Goal: Task Accomplishment & Management: Use online tool/utility

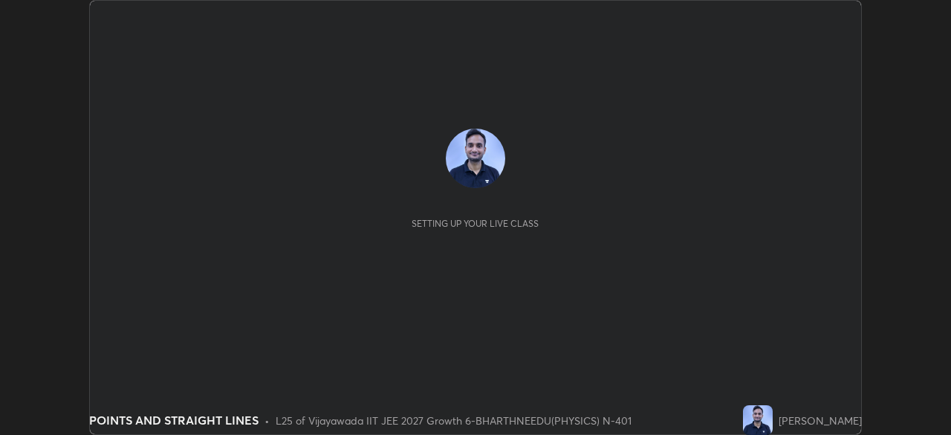
scroll to position [435, 950]
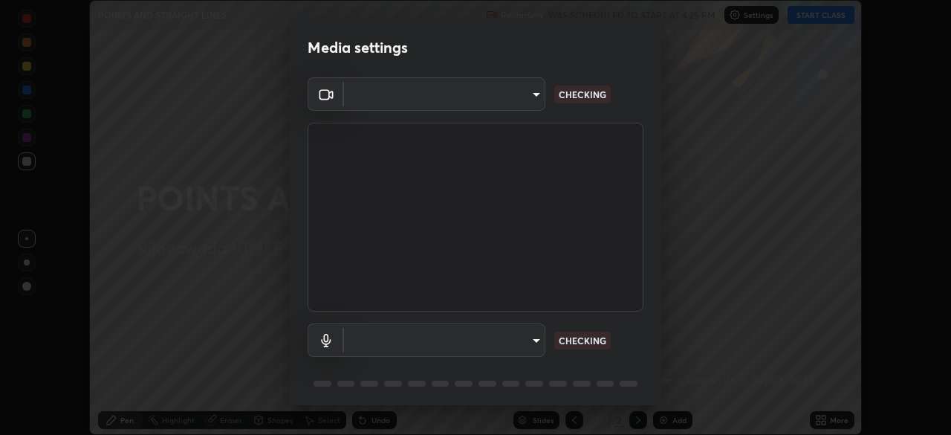
type input "2bd58049f5f114d9ad0fe751a30b8a6aabe45cc0510dad8fe464727eafc46ba8"
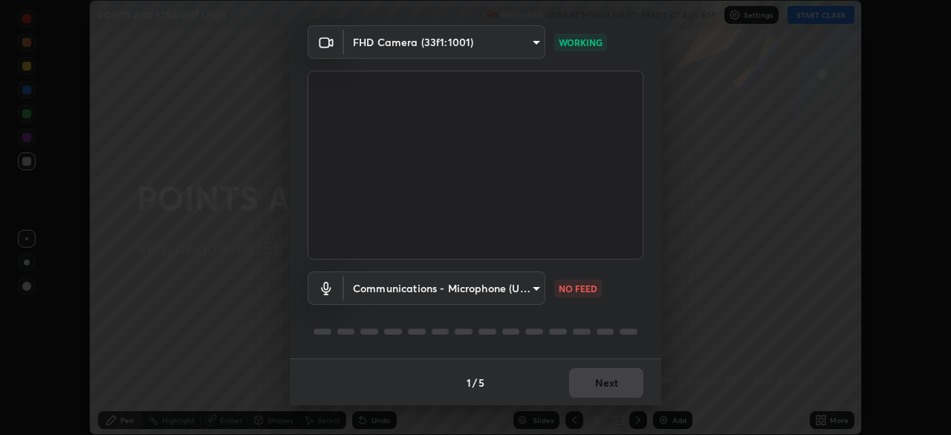
click at [510, 297] on body "Erase all POINTS AND STRAIGHT LINES Recording WAS SCHEDULED TO START AT 4:25 PM…" at bounding box center [475, 217] width 951 height 435
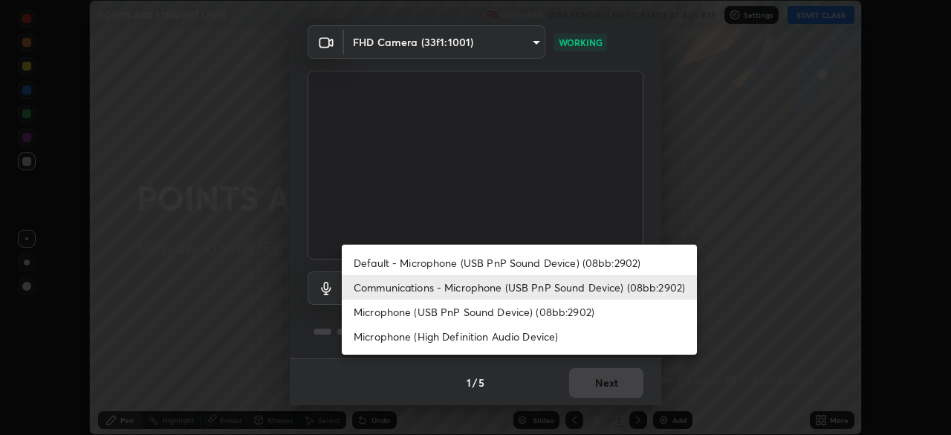
click at [481, 340] on li "Microphone (High Definition Audio Device)" at bounding box center [519, 336] width 355 height 25
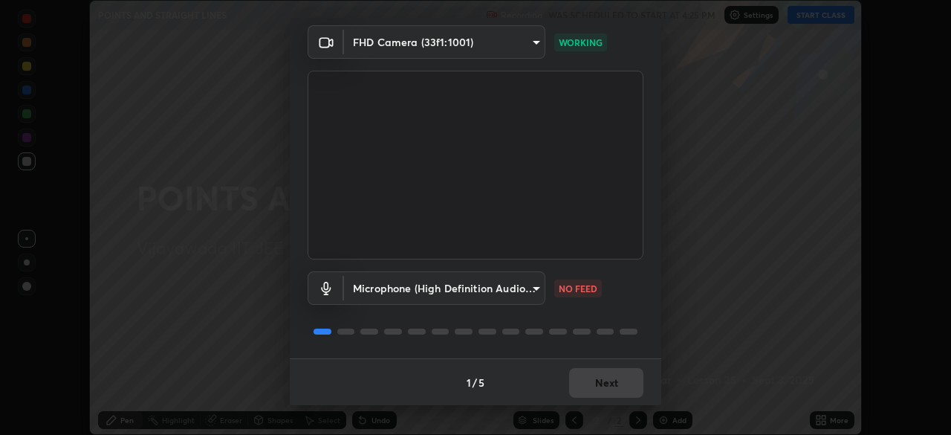
click at [468, 273] on body "Erase all POINTS AND STRAIGHT LINES Recording WAS SCHEDULED TO START AT 4:25 PM…" at bounding box center [475, 217] width 951 height 435
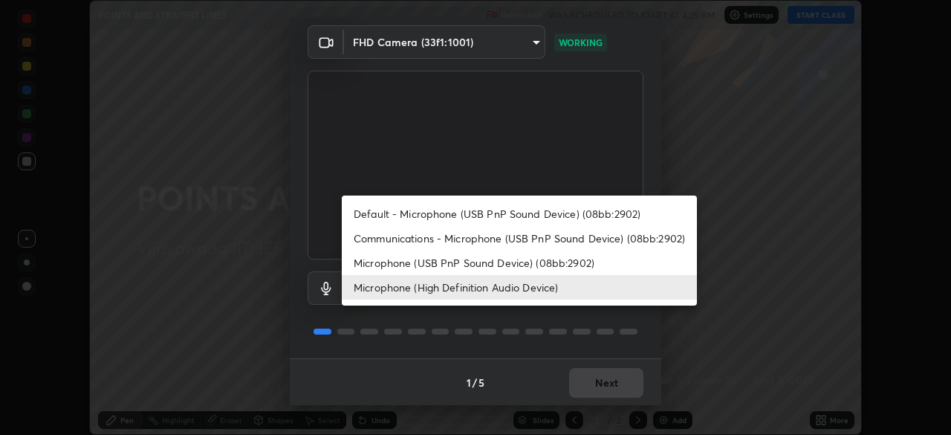
click at [432, 215] on li "Default - Microphone (USB PnP Sound Device) (08bb:2902)" at bounding box center [519, 213] width 355 height 25
type input "default"
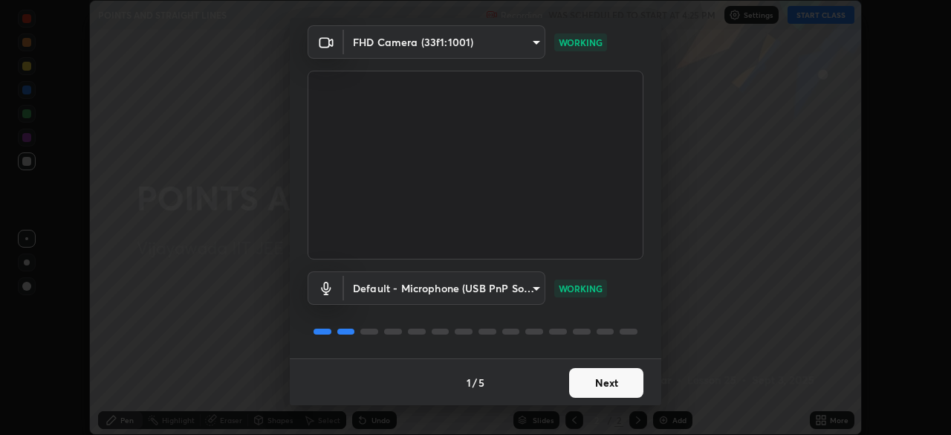
click at [580, 387] on button "Next" at bounding box center [606, 383] width 74 height 30
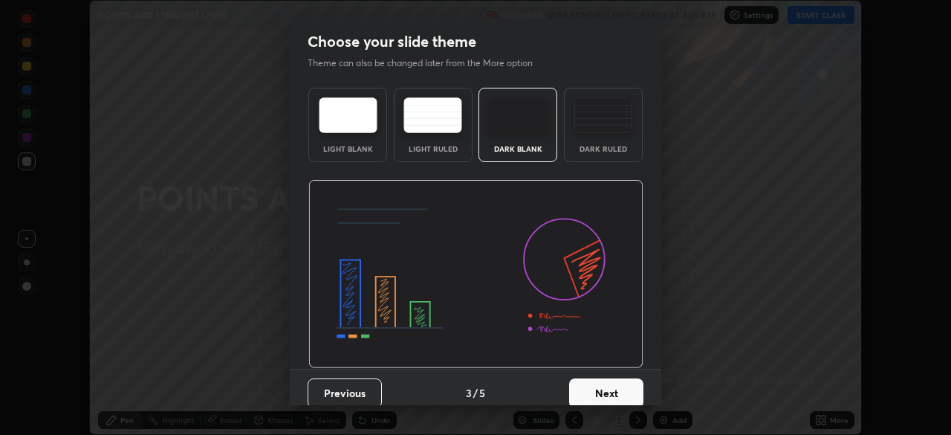
click at [587, 386] on button "Next" at bounding box center [606, 393] width 74 height 30
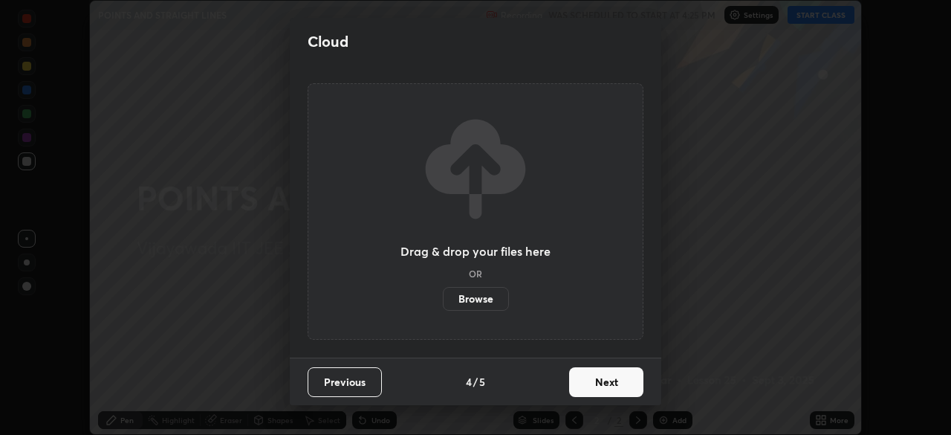
click at [585, 386] on button "Next" at bounding box center [606, 382] width 74 height 30
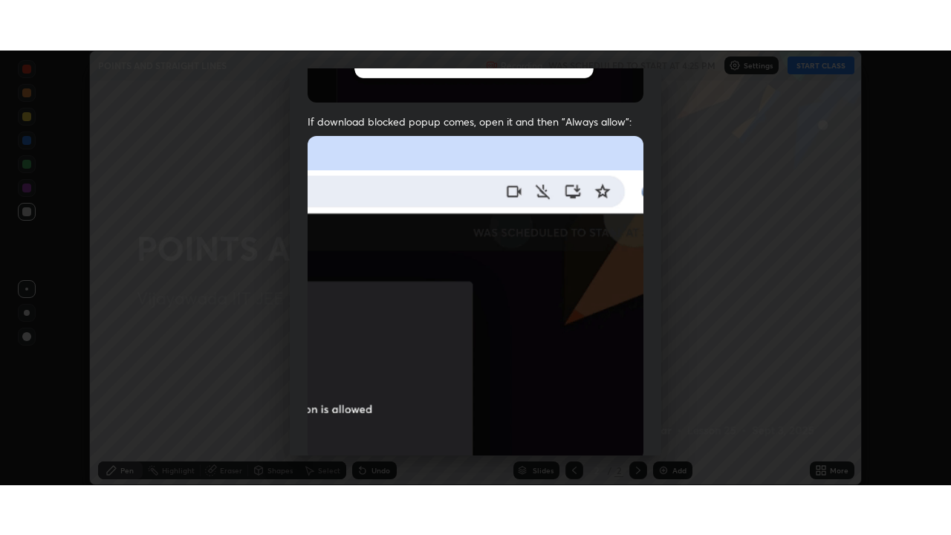
scroll to position [355, 0]
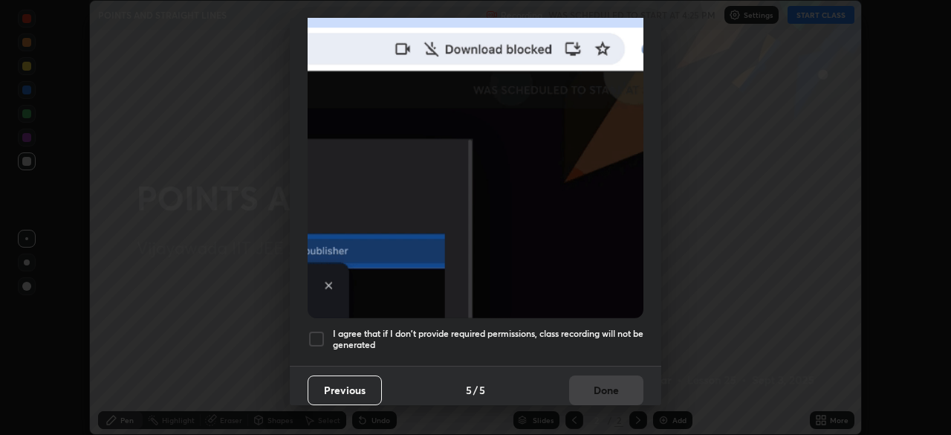
click at [325, 336] on div at bounding box center [317, 339] width 18 height 18
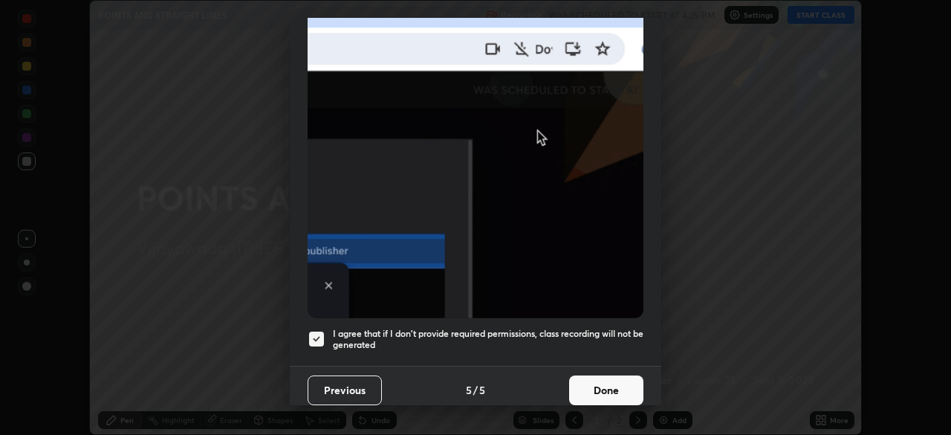
click at [588, 383] on button "Done" at bounding box center [606, 390] width 74 height 30
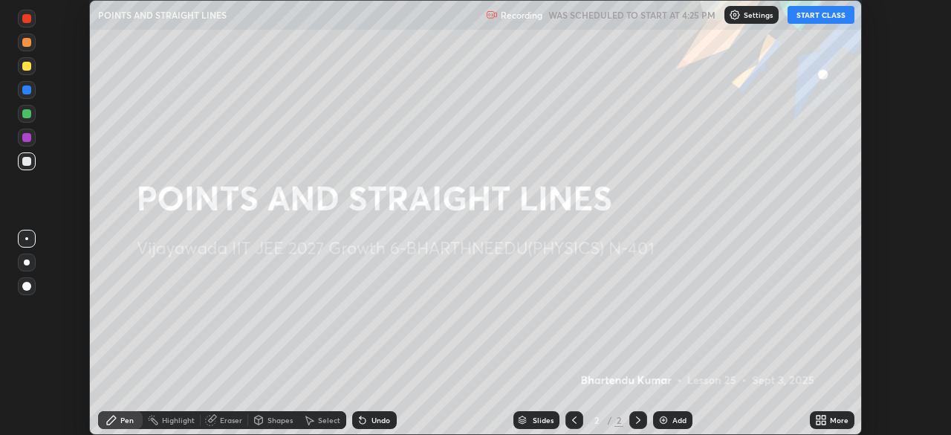
click at [668, 425] on div "Add" at bounding box center [672, 420] width 39 height 18
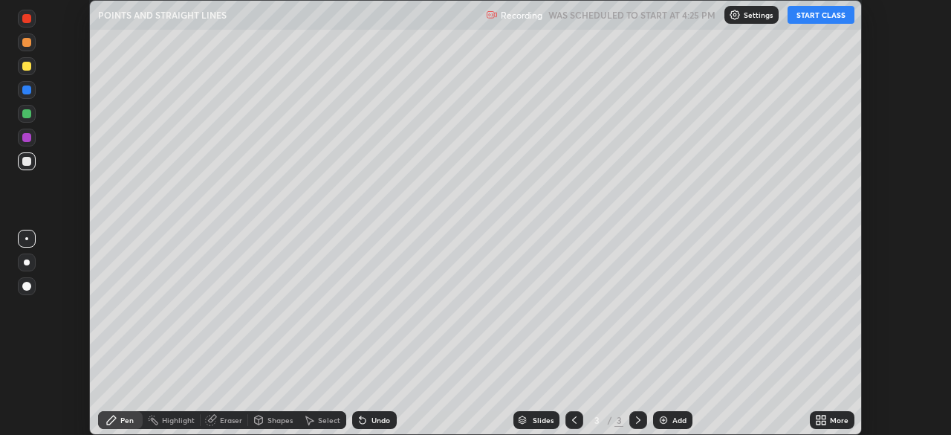
click at [819, 19] on button "START CLASS" at bounding box center [820, 15] width 67 height 18
click at [827, 419] on div "More" at bounding box center [832, 420] width 45 height 18
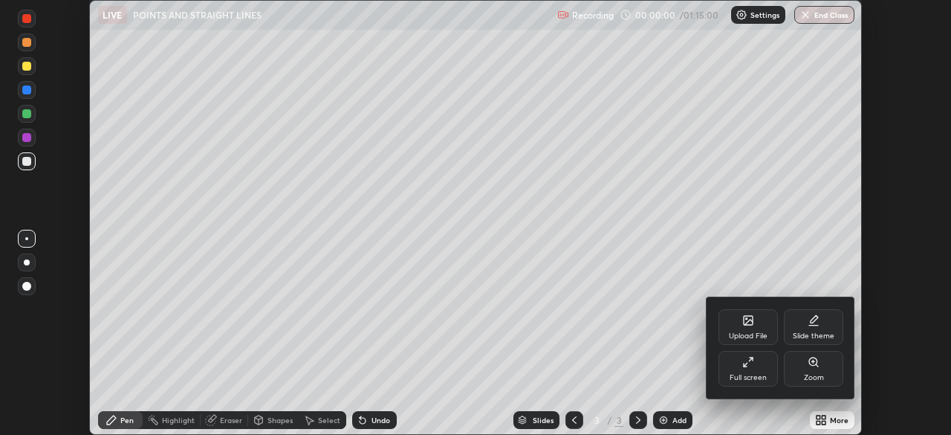
click at [743, 368] on icon at bounding box center [748, 362] width 12 height 12
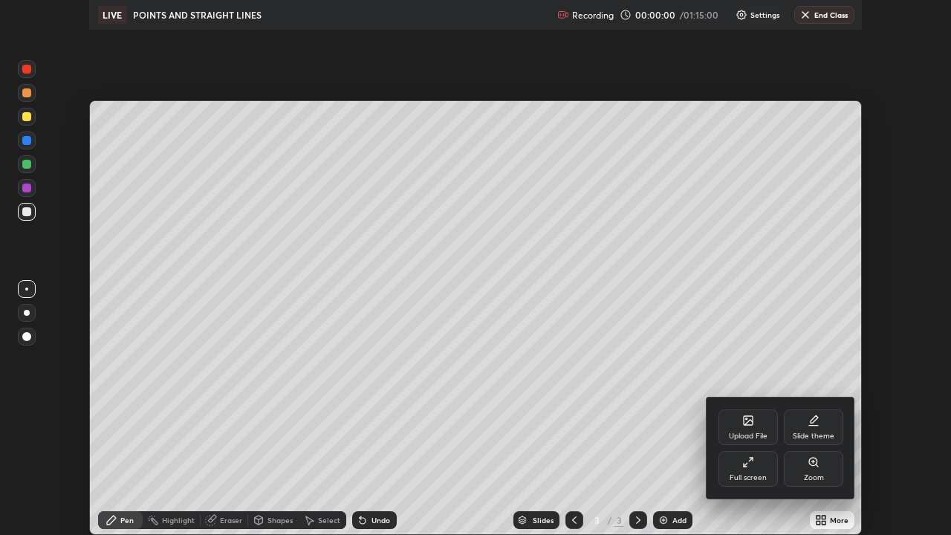
scroll to position [535, 951]
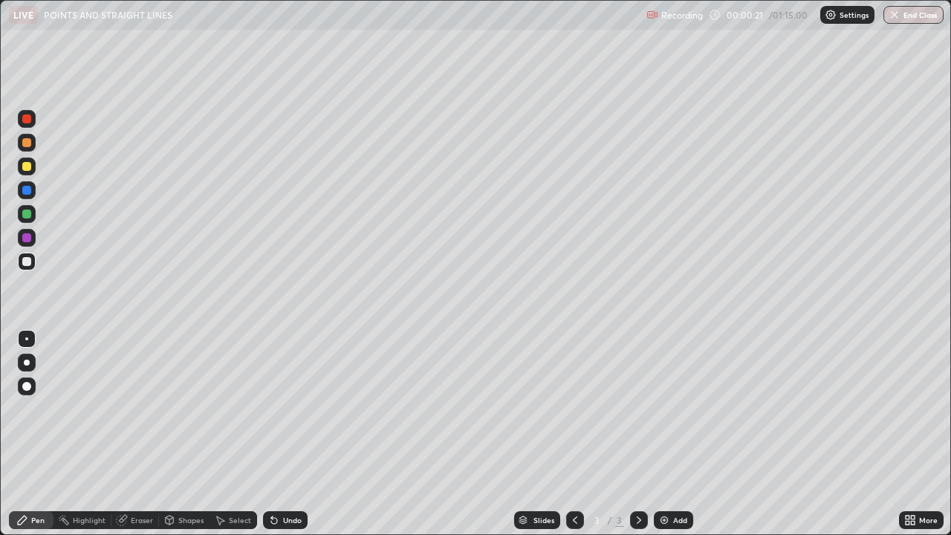
click at [28, 165] on div at bounding box center [26, 166] width 9 height 9
click at [27, 264] on div at bounding box center [26, 261] width 9 height 9
click at [27, 167] on div at bounding box center [26, 166] width 9 height 9
click at [25, 261] on div at bounding box center [26, 261] width 9 height 9
click at [27, 242] on div at bounding box center [27, 238] width 18 height 18
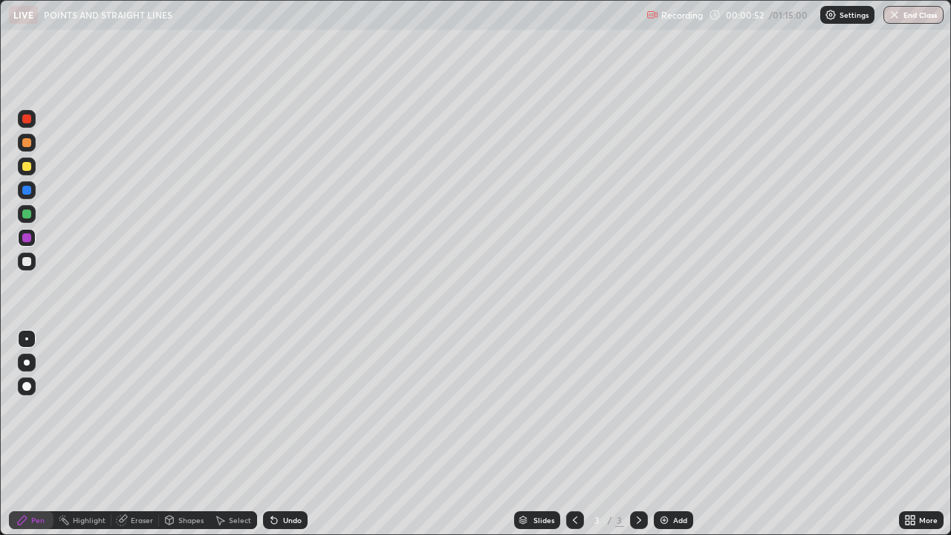
click at [25, 241] on div at bounding box center [26, 237] width 9 height 9
click at [27, 263] on div at bounding box center [26, 261] width 9 height 9
click at [34, 123] on div at bounding box center [27, 119] width 18 height 18
click at [23, 261] on div at bounding box center [26, 261] width 9 height 9
click at [25, 264] on div at bounding box center [26, 261] width 9 height 9
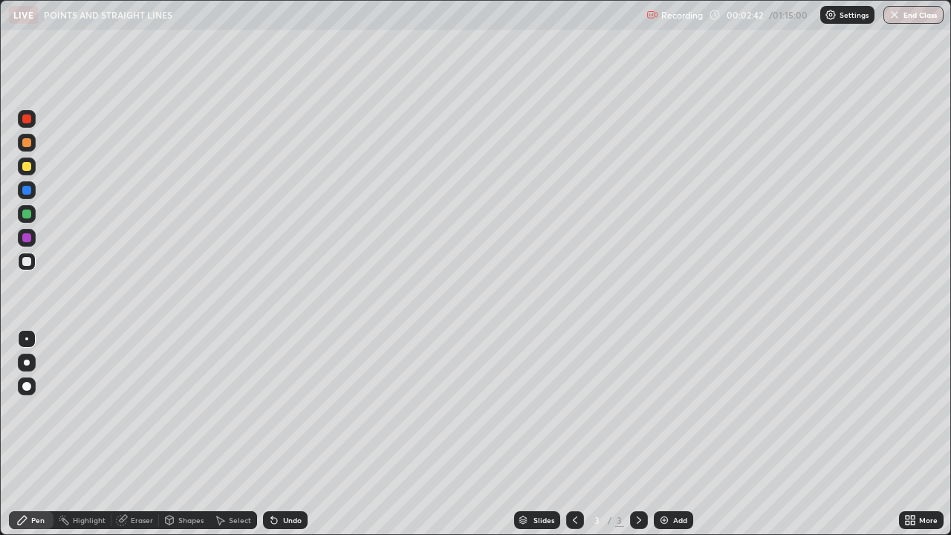
click at [30, 172] on div at bounding box center [27, 166] width 18 height 18
click at [24, 258] on div at bounding box center [26, 261] width 9 height 9
click at [26, 144] on div at bounding box center [26, 142] width 9 height 9
click at [34, 172] on div at bounding box center [27, 166] width 18 height 18
click at [30, 241] on div at bounding box center [26, 237] width 9 height 9
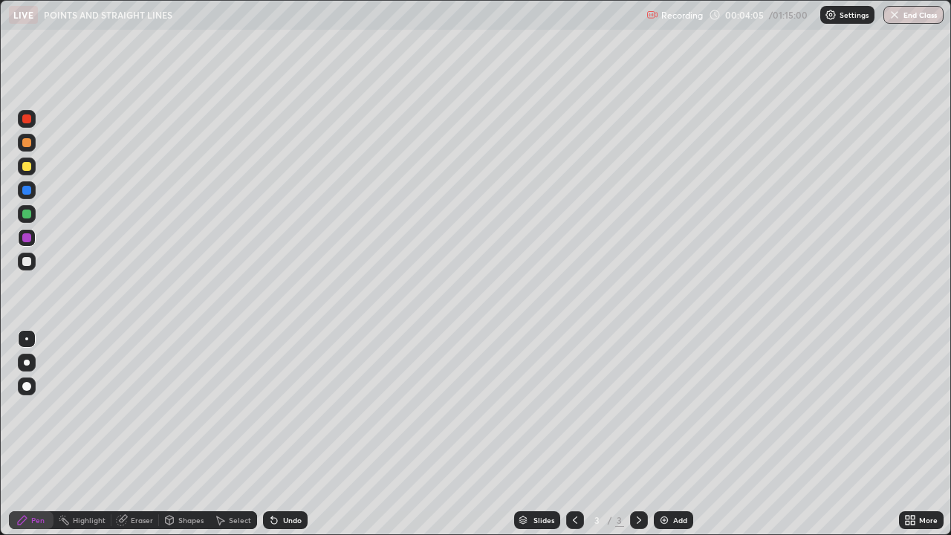
click at [30, 260] on div at bounding box center [26, 261] width 9 height 9
click at [25, 264] on div at bounding box center [26, 261] width 9 height 9
click at [26, 142] on div at bounding box center [26, 142] width 9 height 9
click at [27, 263] on div at bounding box center [26, 261] width 9 height 9
click at [29, 168] on div at bounding box center [26, 166] width 9 height 9
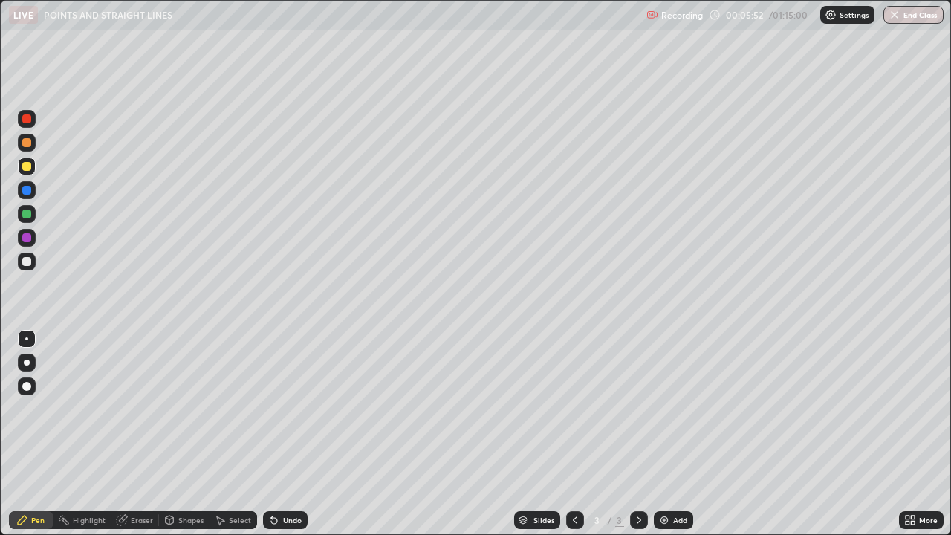
click at [30, 241] on div at bounding box center [26, 237] width 9 height 9
click at [134, 434] on div "Eraser" at bounding box center [142, 519] width 22 height 7
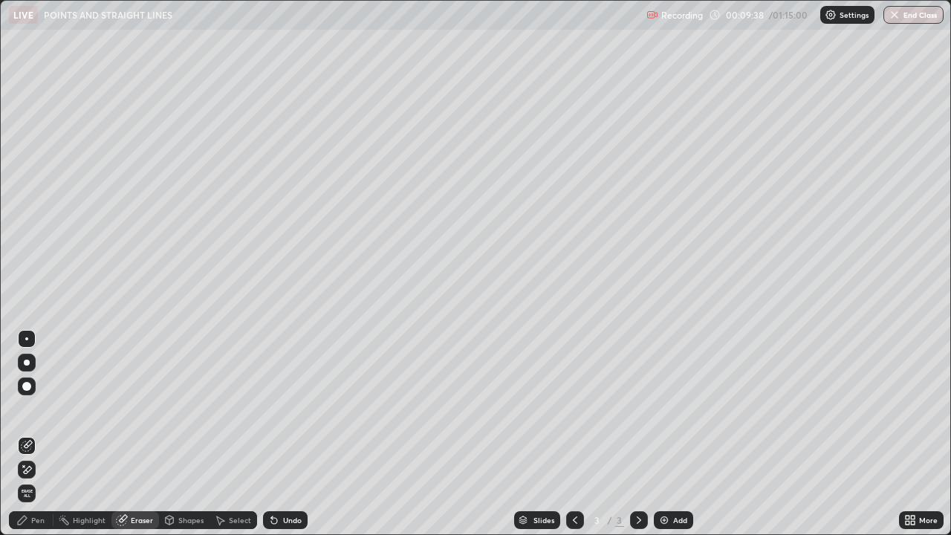
click at [28, 386] on div at bounding box center [26, 386] width 9 height 9
click at [33, 434] on div "Pen" at bounding box center [37, 519] width 13 height 7
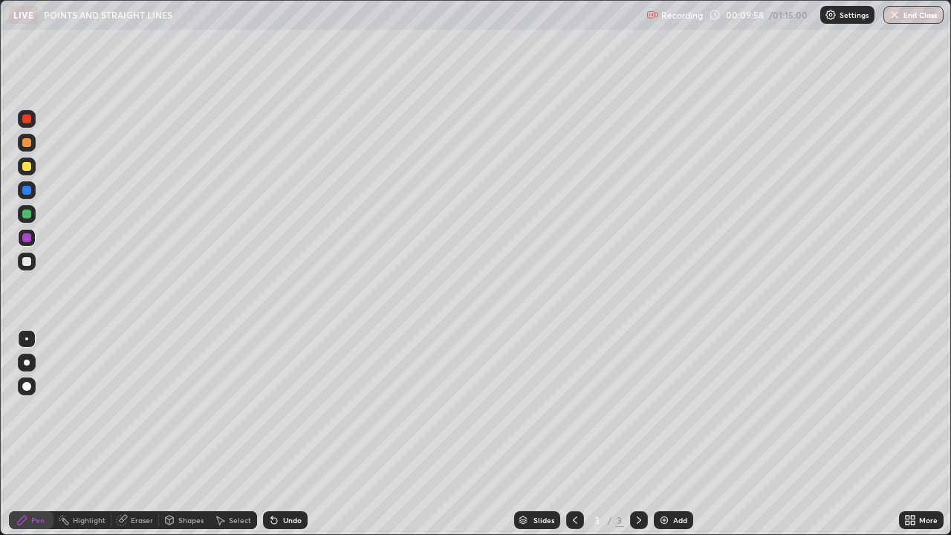
click at [27, 169] on div at bounding box center [26, 166] width 9 height 9
click at [28, 263] on div at bounding box center [26, 261] width 9 height 9
click at [293, 434] on div "Undo" at bounding box center [292, 519] width 19 height 7
click at [285, 434] on div "Undo" at bounding box center [285, 520] width 45 height 18
click at [30, 267] on div at bounding box center [27, 262] width 18 height 18
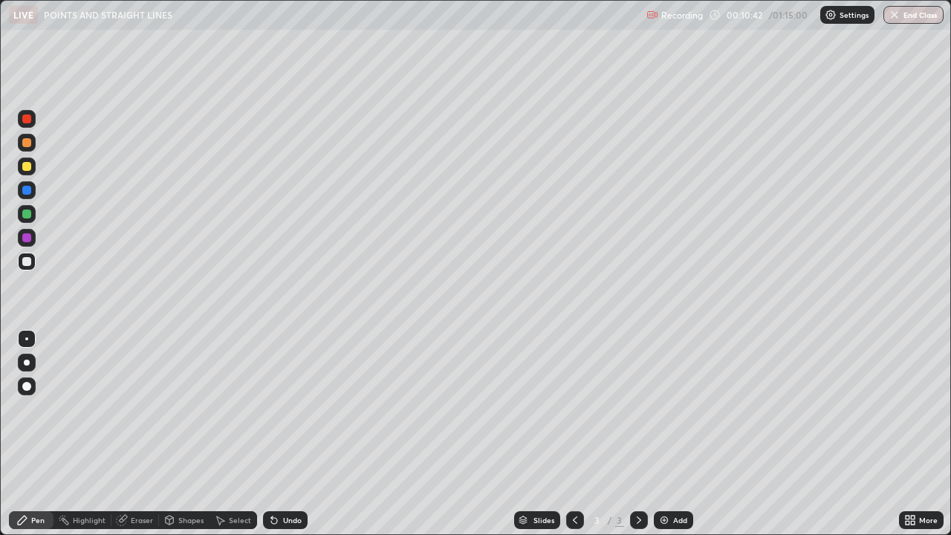
click at [26, 192] on div at bounding box center [26, 190] width 9 height 9
click at [27, 241] on div at bounding box center [26, 237] width 9 height 9
click at [33, 174] on div at bounding box center [27, 166] width 18 height 24
click at [28, 238] on div at bounding box center [26, 237] width 9 height 9
click at [27, 215] on div at bounding box center [26, 213] width 9 height 9
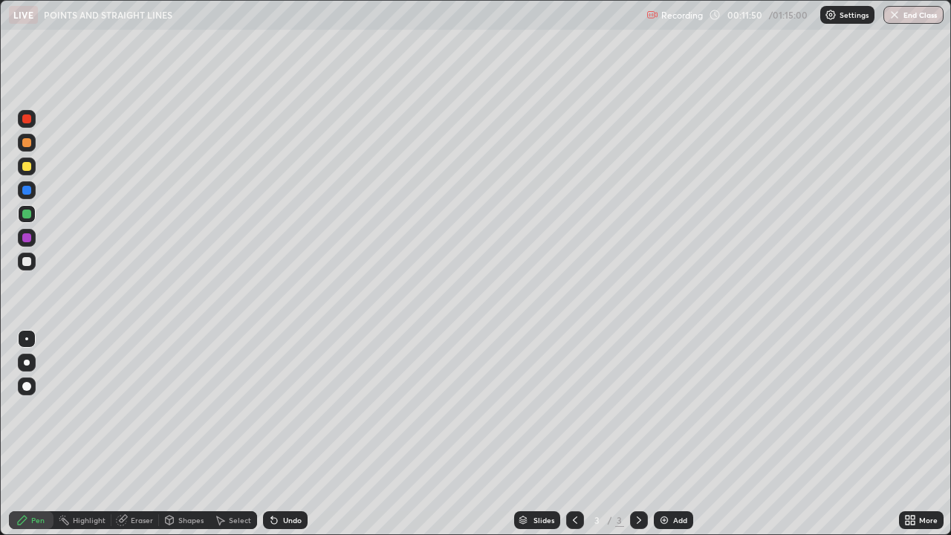
click at [30, 264] on div at bounding box center [26, 261] width 9 height 9
click at [32, 126] on div at bounding box center [27, 119] width 18 height 18
click at [22, 263] on div at bounding box center [26, 261] width 9 height 9
click at [136, 434] on div "Eraser" at bounding box center [142, 519] width 22 height 7
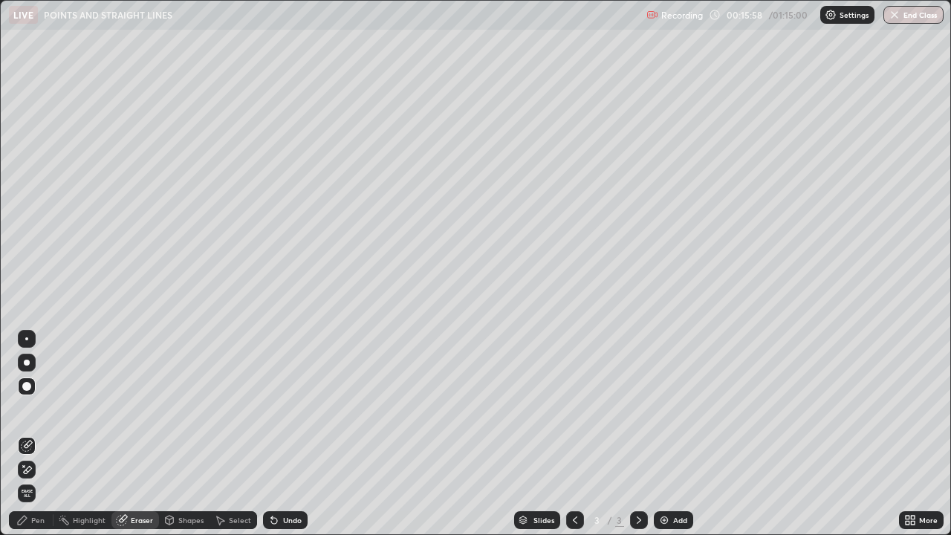
click at [38, 434] on div "Pen" at bounding box center [37, 519] width 13 height 7
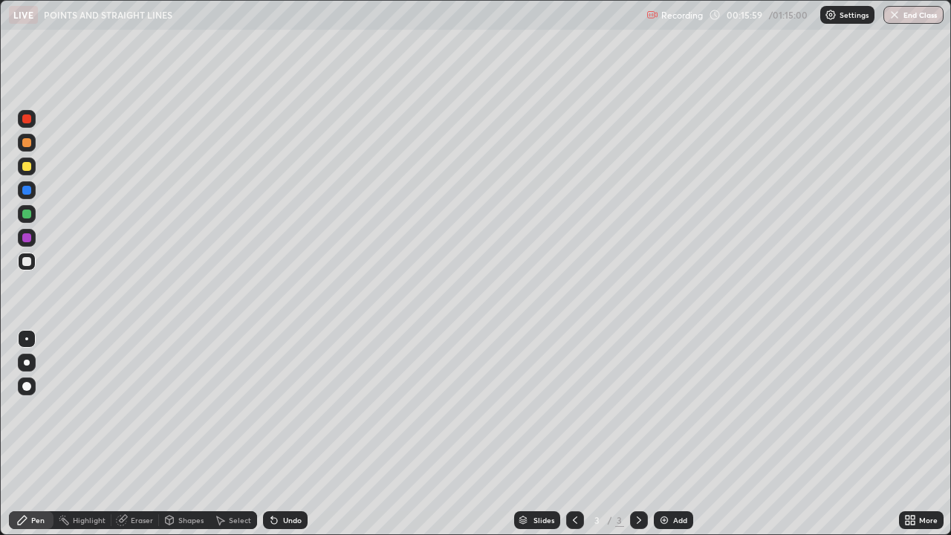
click at [27, 168] on div at bounding box center [26, 166] width 9 height 9
click at [128, 434] on div "Eraser" at bounding box center [135, 520] width 48 height 18
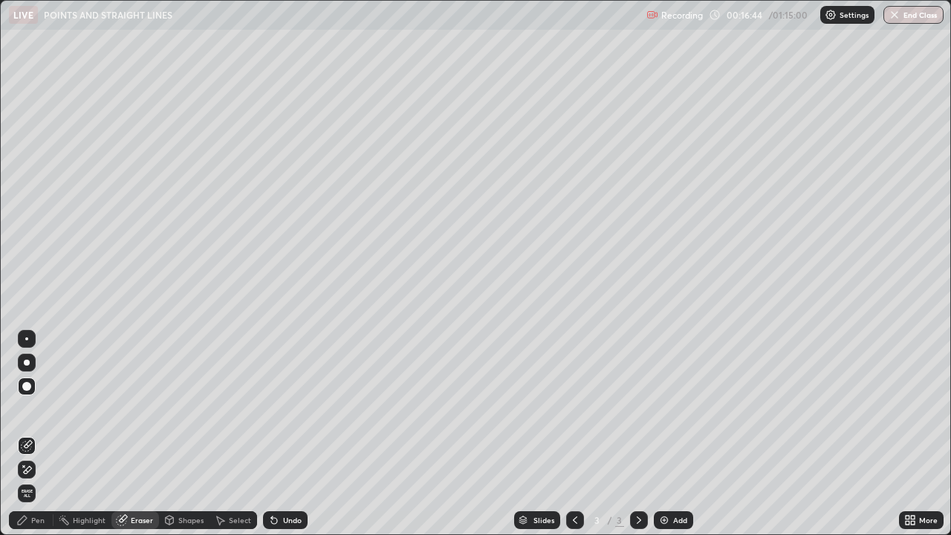
click at [42, 434] on div "Pen" at bounding box center [37, 519] width 13 height 7
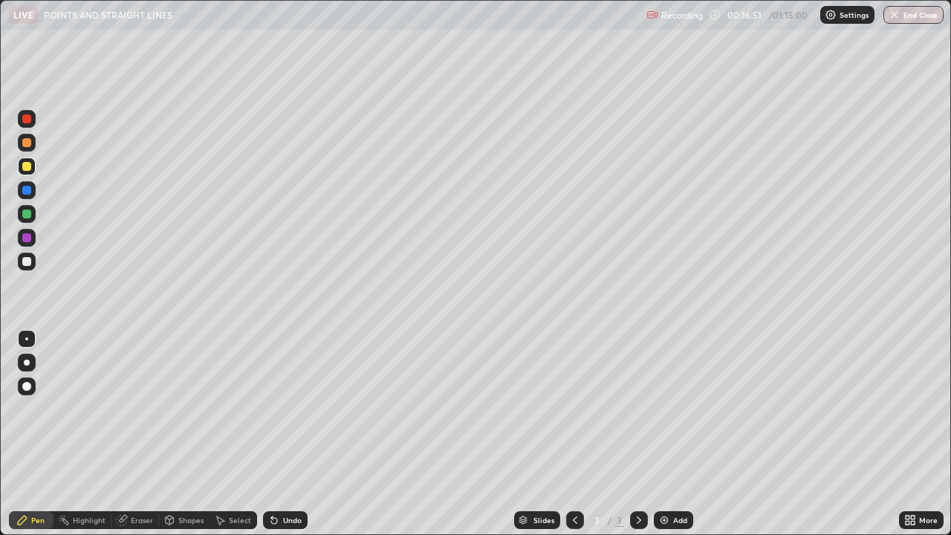
click at [35, 434] on div "Pen" at bounding box center [37, 519] width 13 height 7
click at [27, 261] on div at bounding box center [26, 261] width 9 height 9
click at [294, 434] on div "Undo" at bounding box center [292, 519] width 19 height 7
click at [292, 434] on div "Undo" at bounding box center [292, 519] width 19 height 7
click at [286, 434] on div "Undo" at bounding box center [285, 520] width 45 height 18
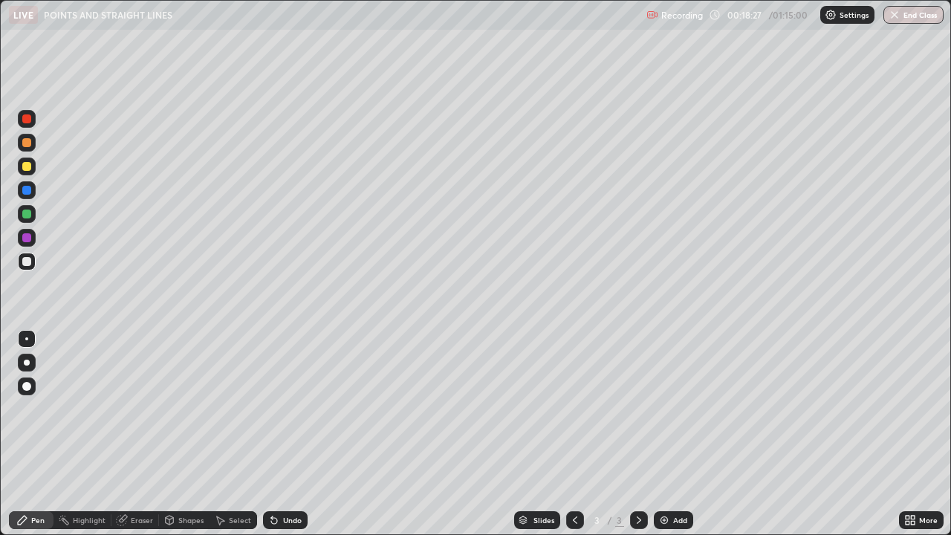
click at [135, 434] on div "Eraser" at bounding box center [135, 520] width 48 height 18
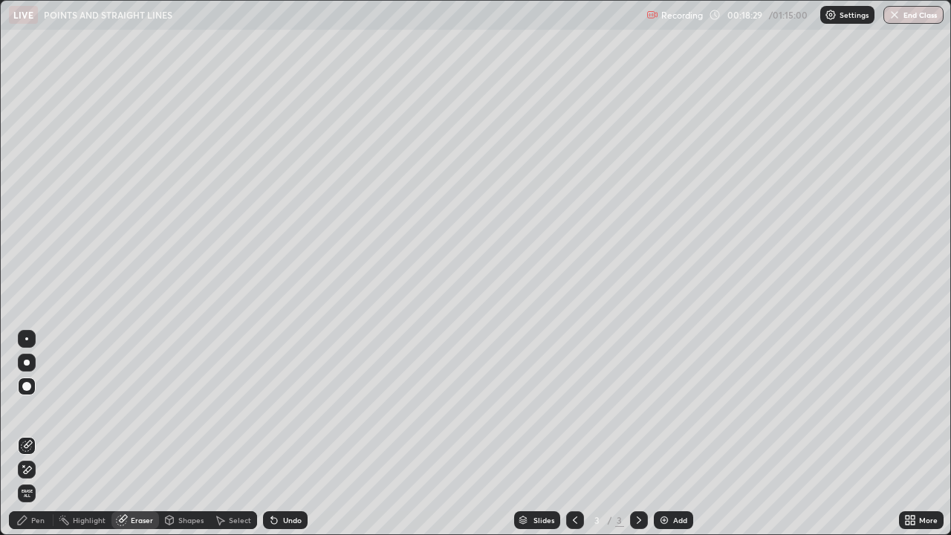
click at [27, 339] on div at bounding box center [26, 338] width 3 height 3
click at [39, 434] on div "Pen" at bounding box center [37, 519] width 13 height 7
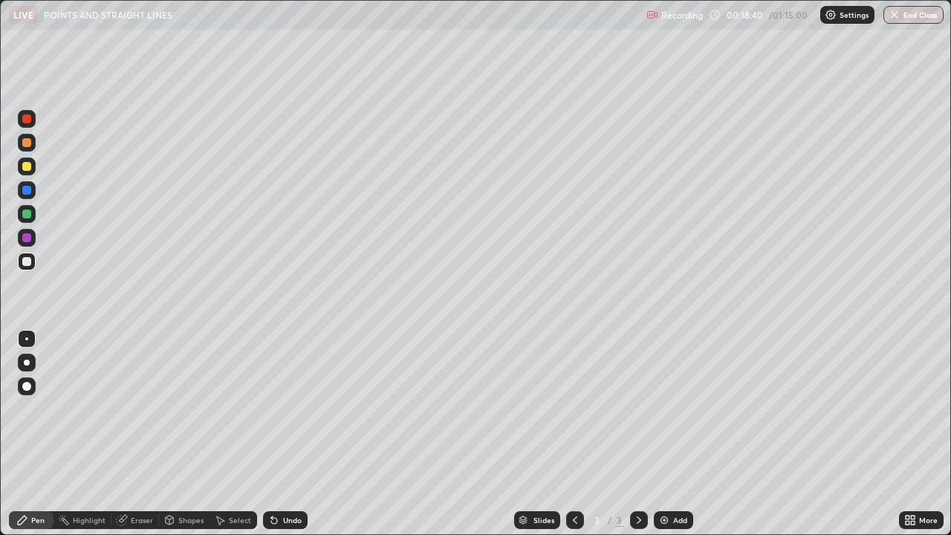
click at [30, 168] on div at bounding box center [26, 166] width 9 height 9
click at [25, 119] on div at bounding box center [26, 118] width 9 height 9
click at [29, 261] on div at bounding box center [26, 261] width 9 height 9
click at [27, 119] on div at bounding box center [26, 118] width 9 height 9
click at [29, 172] on div at bounding box center [27, 166] width 18 height 18
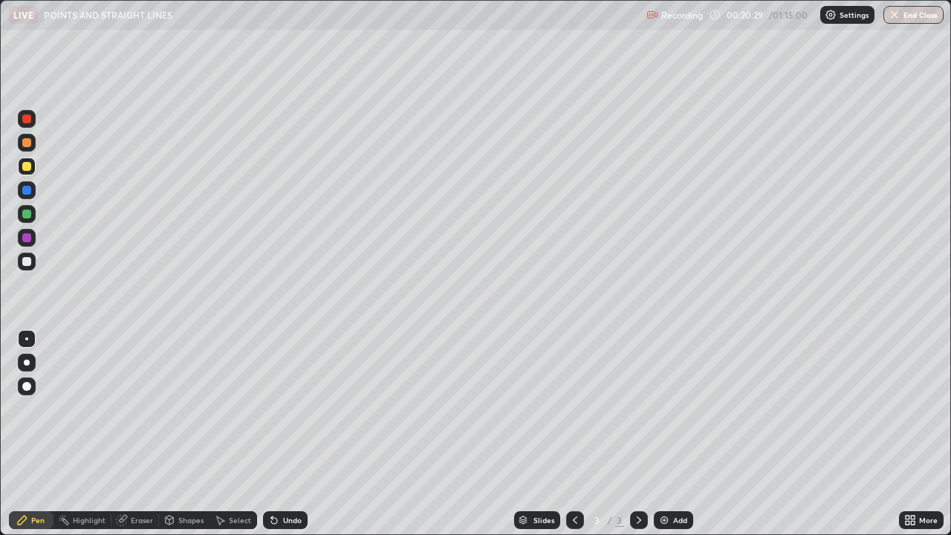
click at [29, 260] on div at bounding box center [26, 261] width 9 height 9
click at [147, 434] on div "Eraser" at bounding box center [142, 519] width 22 height 7
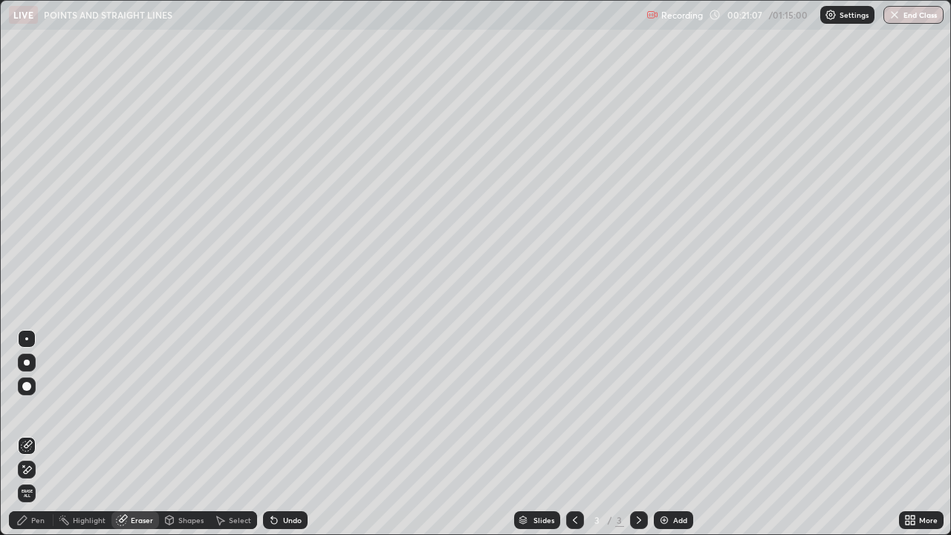
click at [31, 434] on div "Pen" at bounding box center [37, 519] width 13 height 7
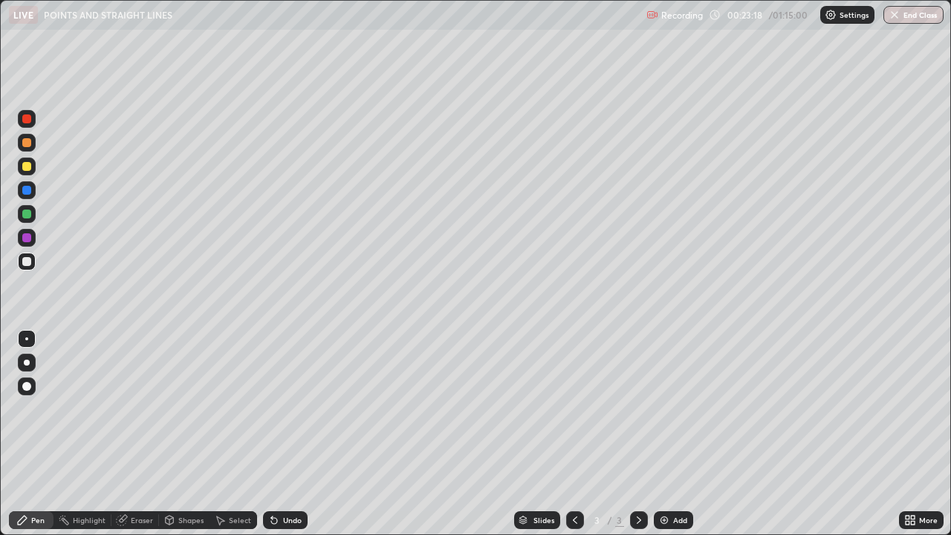
click at [140, 434] on div "Eraser" at bounding box center [135, 520] width 48 height 18
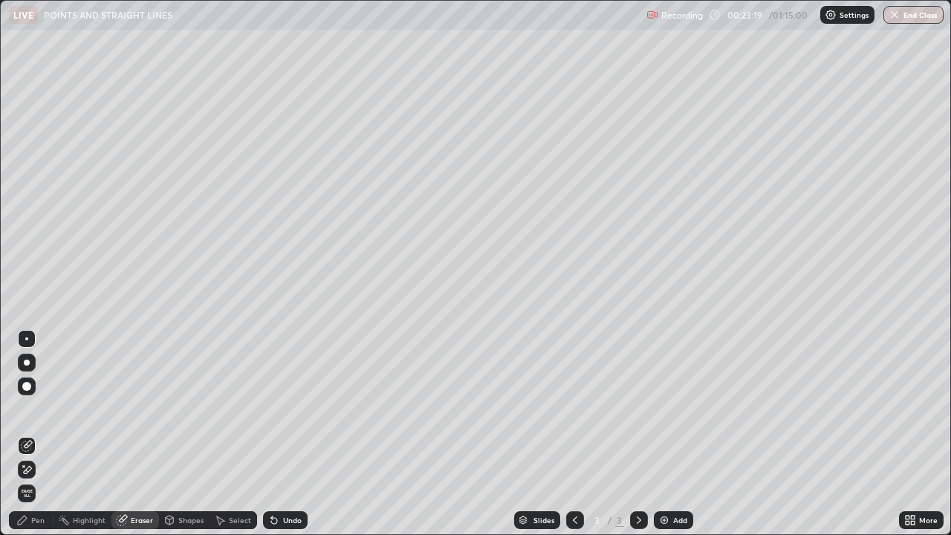
click at [30, 394] on div at bounding box center [27, 386] width 18 height 18
click at [30, 434] on div "Pen" at bounding box center [31, 520] width 45 height 18
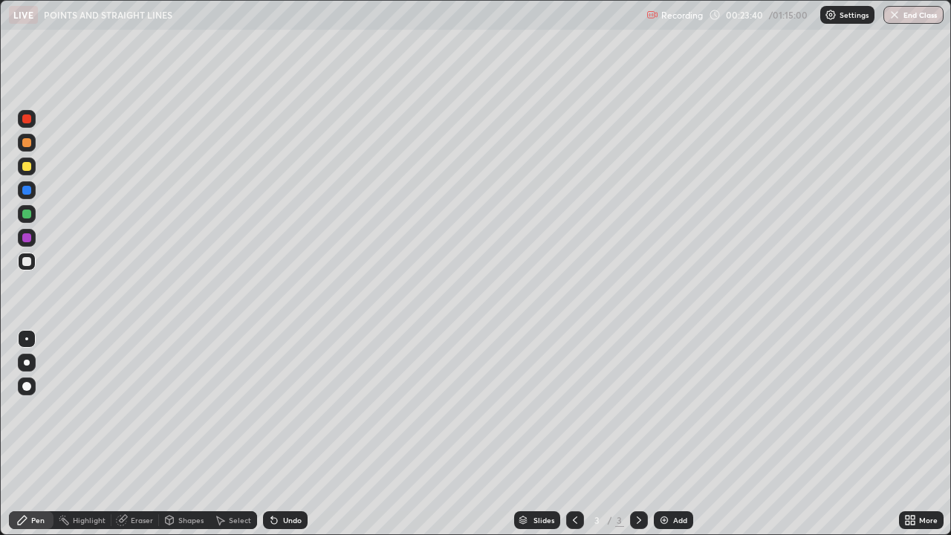
click at [31, 434] on div "Pen" at bounding box center [37, 519] width 13 height 7
click at [29, 166] on div at bounding box center [26, 166] width 9 height 9
click at [27, 261] on div at bounding box center [26, 261] width 9 height 9
click at [27, 146] on div at bounding box center [26, 142] width 9 height 9
click at [26, 261] on div at bounding box center [26, 261] width 9 height 9
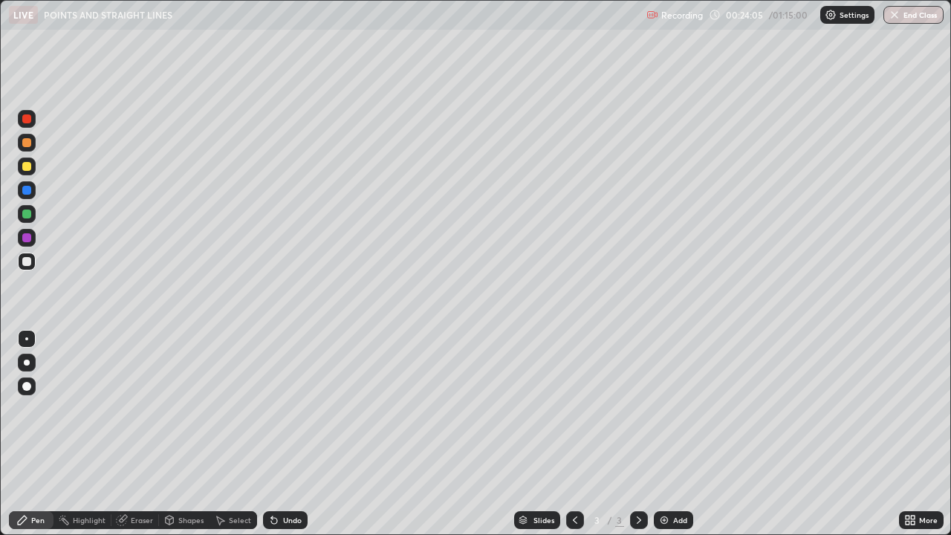
click at [25, 196] on div at bounding box center [27, 190] width 18 height 18
click at [27, 169] on div at bounding box center [26, 166] width 9 height 9
click at [24, 192] on div at bounding box center [26, 190] width 9 height 9
click at [28, 238] on div at bounding box center [26, 237] width 9 height 9
click at [27, 263] on div at bounding box center [26, 261] width 9 height 9
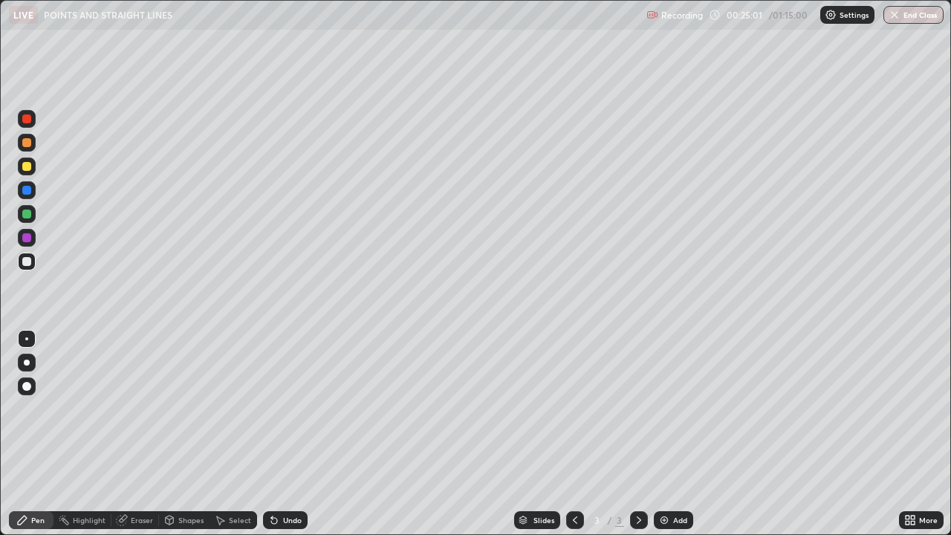
click at [27, 263] on div at bounding box center [26, 261] width 9 height 9
click at [22, 150] on div at bounding box center [27, 143] width 18 height 18
click at [150, 434] on div "Eraser" at bounding box center [142, 519] width 22 height 7
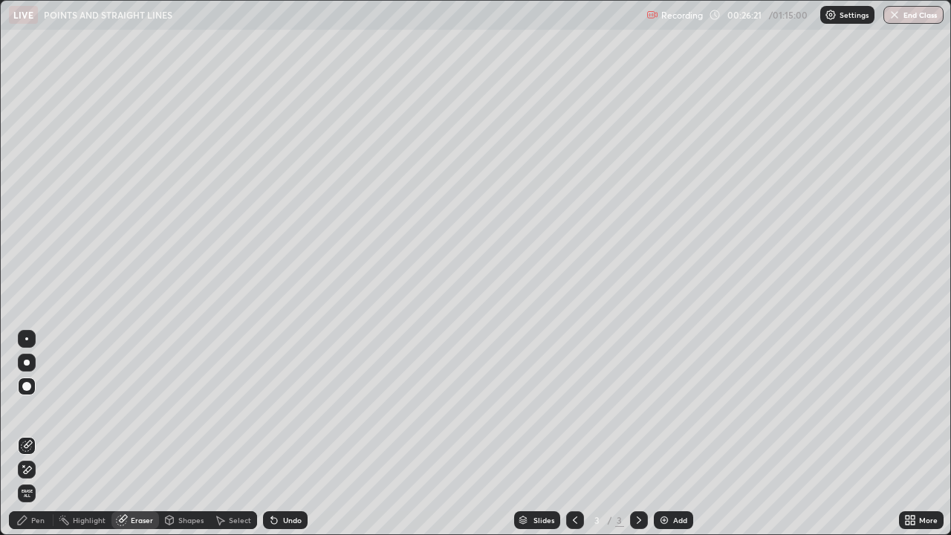
click at [31, 434] on div "Pen" at bounding box center [37, 519] width 13 height 7
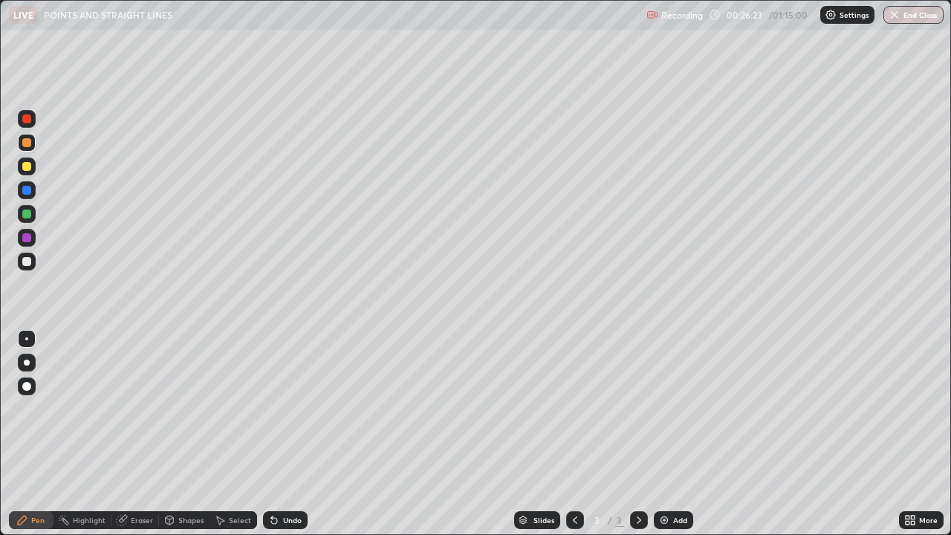
click at [34, 434] on div "Pen" at bounding box center [37, 519] width 13 height 7
click at [134, 434] on div "Eraser" at bounding box center [142, 519] width 22 height 7
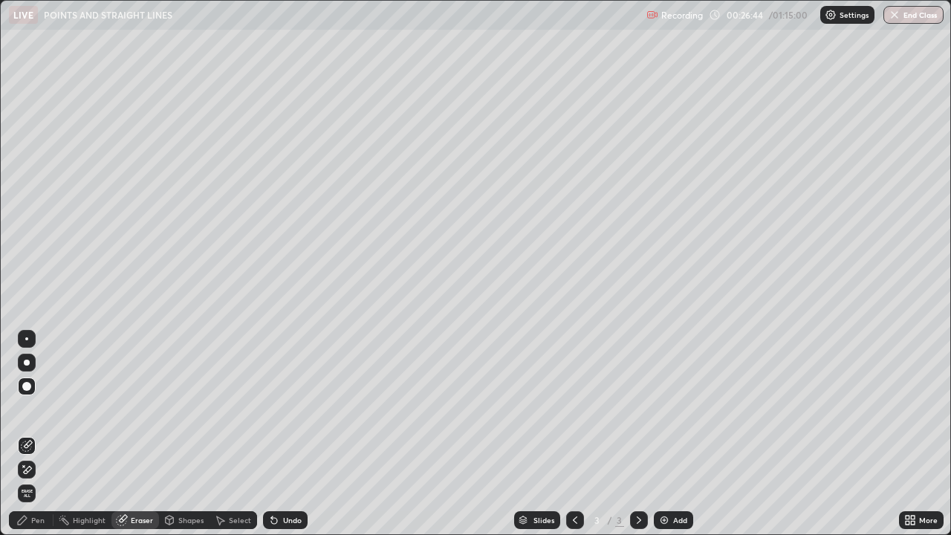
click at [27, 386] on div at bounding box center [26, 386] width 9 height 9
click at [27, 339] on div at bounding box center [26, 338] width 3 height 3
click at [34, 338] on div at bounding box center [27, 339] width 18 height 18
click at [33, 336] on div at bounding box center [27, 339] width 18 height 18
click at [27, 339] on div at bounding box center [26, 338] width 3 height 3
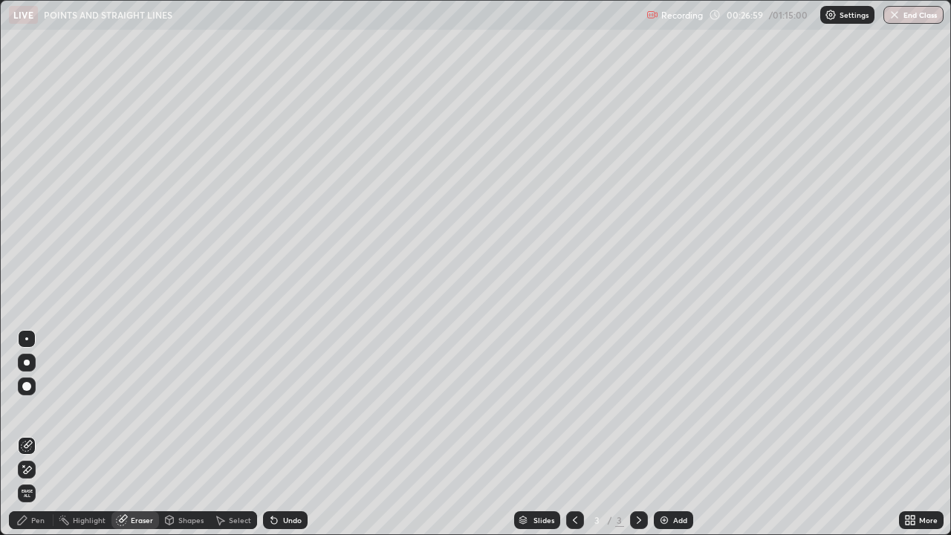
click at [42, 434] on div "Pen" at bounding box center [37, 519] width 13 height 7
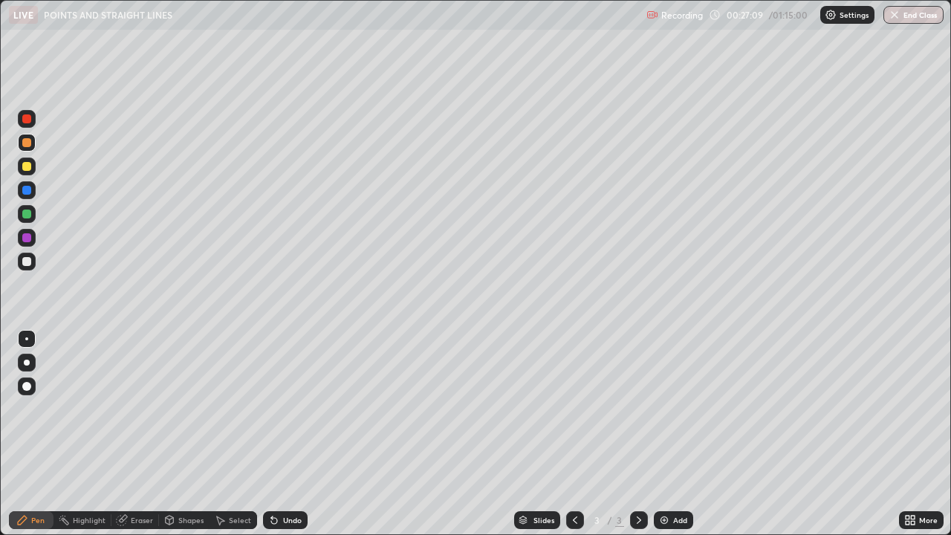
click at [128, 434] on div "Eraser" at bounding box center [135, 520] width 48 height 18
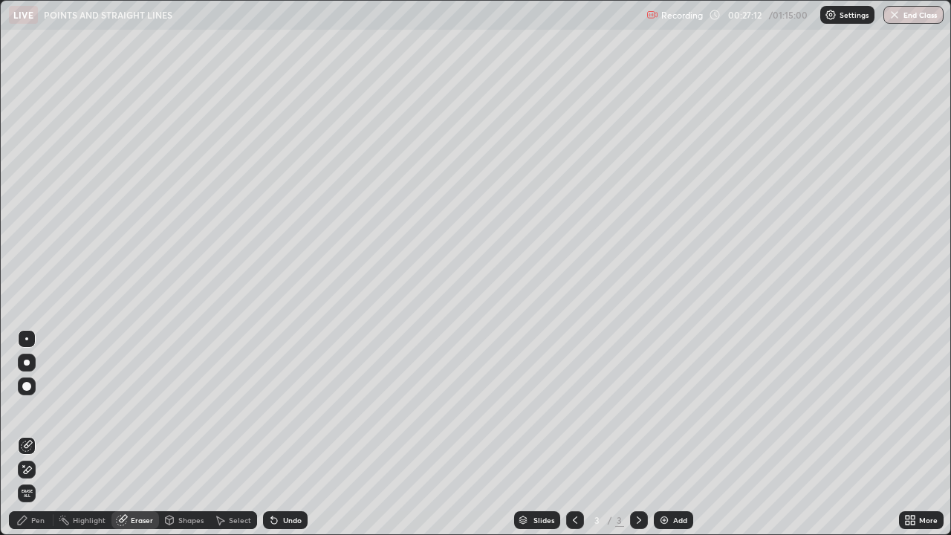
click at [25, 434] on icon at bounding box center [22, 519] width 9 height 9
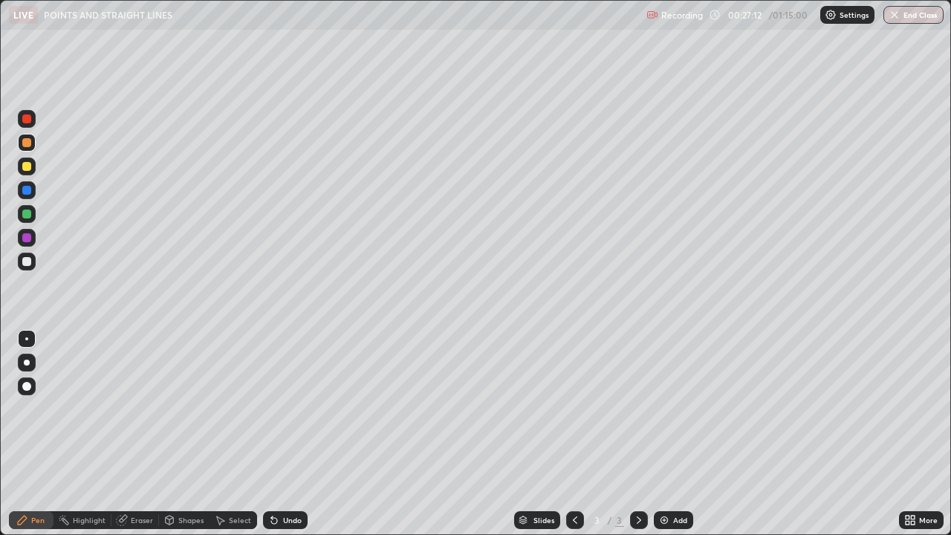
click at [28, 434] on div "Pen" at bounding box center [31, 520] width 45 height 18
click at [25, 434] on icon at bounding box center [22, 519] width 9 height 9
click at [29, 264] on div at bounding box center [26, 261] width 9 height 9
click at [25, 262] on div at bounding box center [26, 261] width 9 height 9
click at [667, 434] on img at bounding box center [664, 520] width 12 height 12
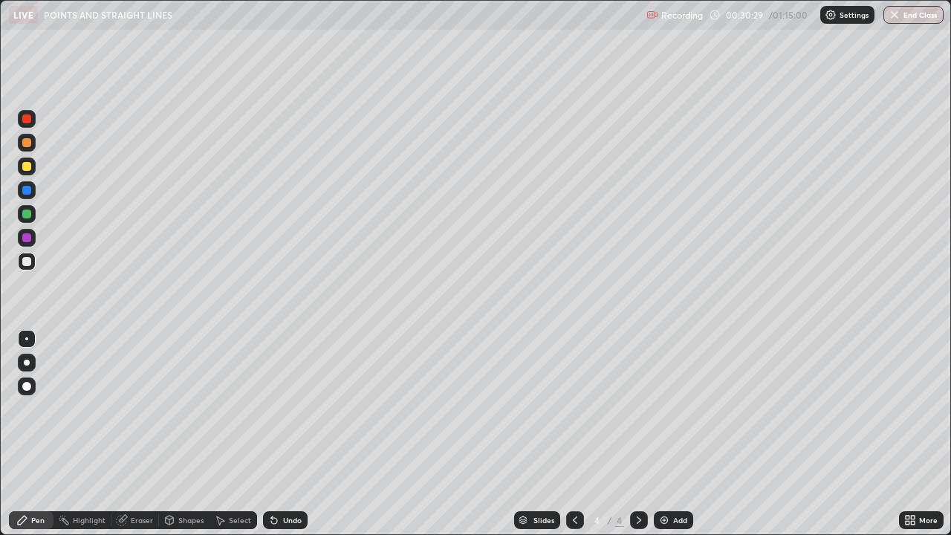
click at [24, 167] on div at bounding box center [26, 166] width 9 height 9
click at [27, 262] on div at bounding box center [26, 261] width 9 height 9
click at [286, 434] on div "Undo" at bounding box center [292, 519] width 19 height 7
click at [27, 262] on div at bounding box center [26, 261] width 9 height 9
click at [27, 166] on div at bounding box center [26, 166] width 9 height 9
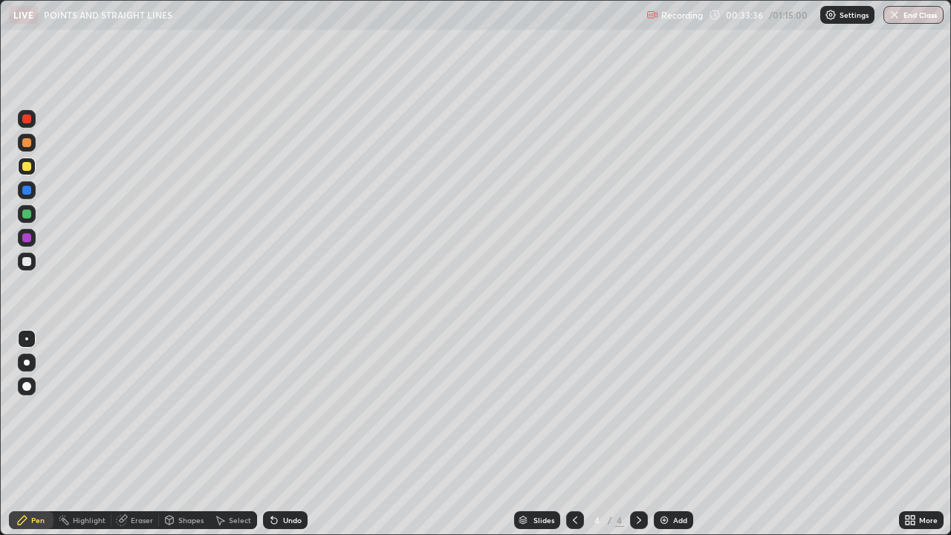
click at [661, 434] on img at bounding box center [664, 520] width 12 height 12
click at [567, 434] on div at bounding box center [575, 520] width 18 height 18
click at [636, 434] on icon at bounding box center [639, 520] width 12 height 12
click at [30, 146] on div at bounding box center [26, 142] width 9 height 9
click at [27, 264] on div at bounding box center [26, 261] width 9 height 9
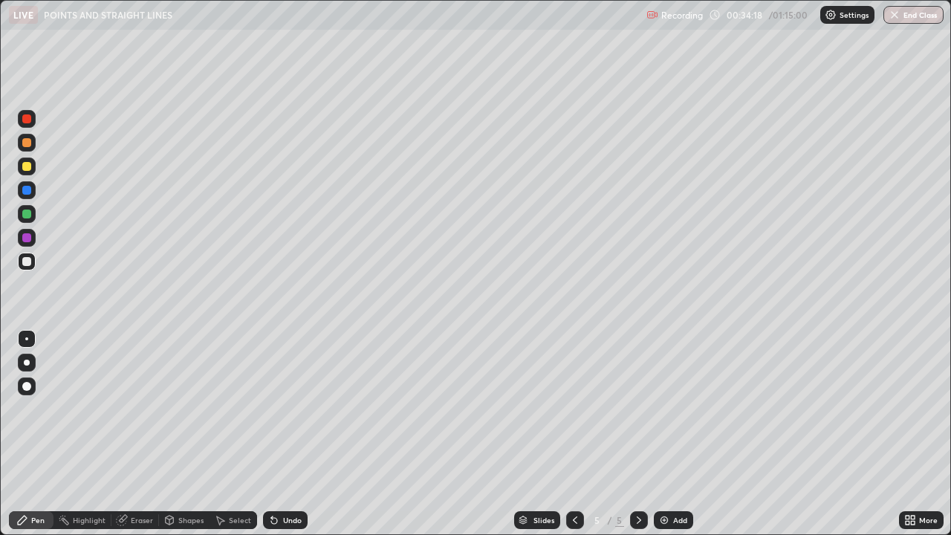
click at [24, 166] on div at bounding box center [26, 166] width 9 height 9
click at [27, 214] on div at bounding box center [26, 213] width 9 height 9
click at [27, 238] on div at bounding box center [26, 237] width 9 height 9
click at [28, 264] on div at bounding box center [26, 261] width 9 height 9
click at [27, 268] on div at bounding box center [27, 262] width 18 height 18
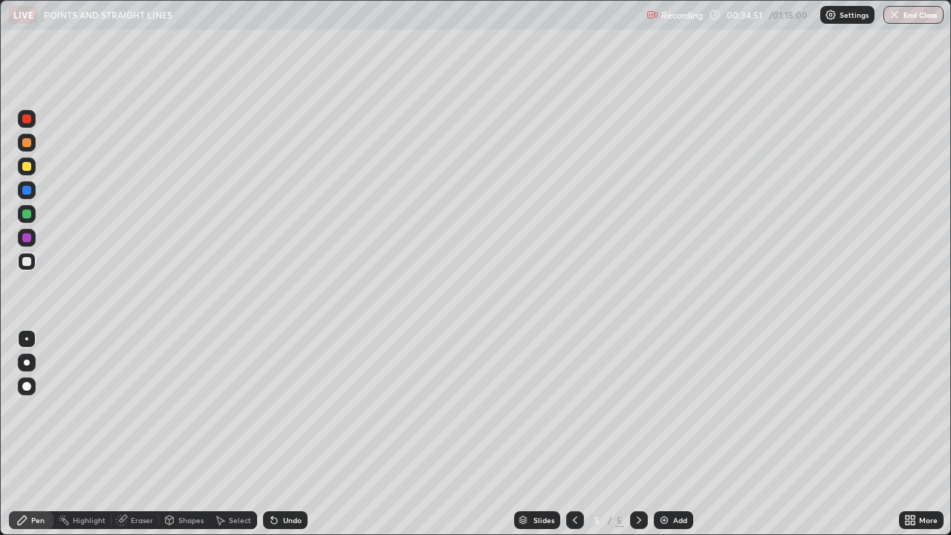
click at [27, 168] on div at bounding box center [26, 166] width 9 height 9
click at [25, 189] on div at bounding box center [26, 190] width 9 height 9
click at [23, 218] on div at bounding box center [26, 213] width 9 height 9
click at [25, 379] on div at bounding box center [27, 386] width 18 height 18
click at [27, 339] on div at bounding box center [26, 338] width 3 height 3
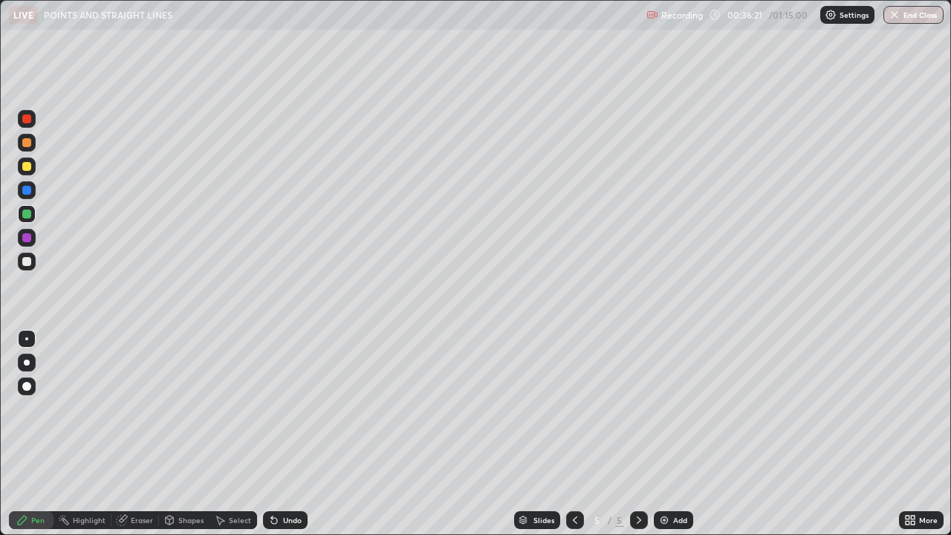
click at [23, 261] on div at bounding box center [26, 261] width 9 height 9
click at [27, 241] on div at bounding box center [26, 237] width 9 height 9
click at [26, 141] on div at bounding box center [26, 142] width 9 height 9
click at [28, 268] on div at bounding box center [27, 262] width 18 height 18
click at [27, 119] on div at bounding box center [26, 118] width 9 height 9
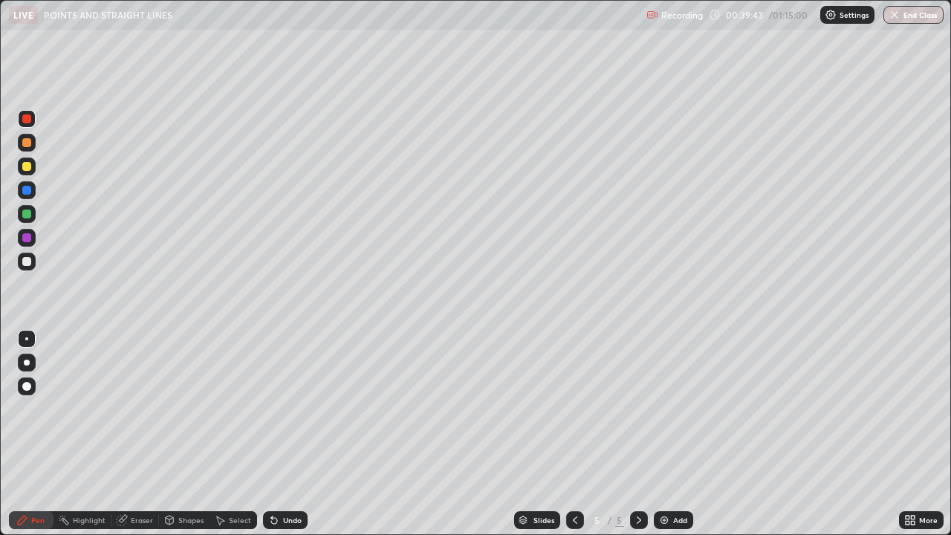
click at [27, 149] on div at bounding box center [27, 143] width 18 height 18
click at [26, 165] on div at bounding box center [26, 166] width 9 height 9
click at [141, 434] on div "Eraser" at bounding box center [142, 519] width 22 height 7
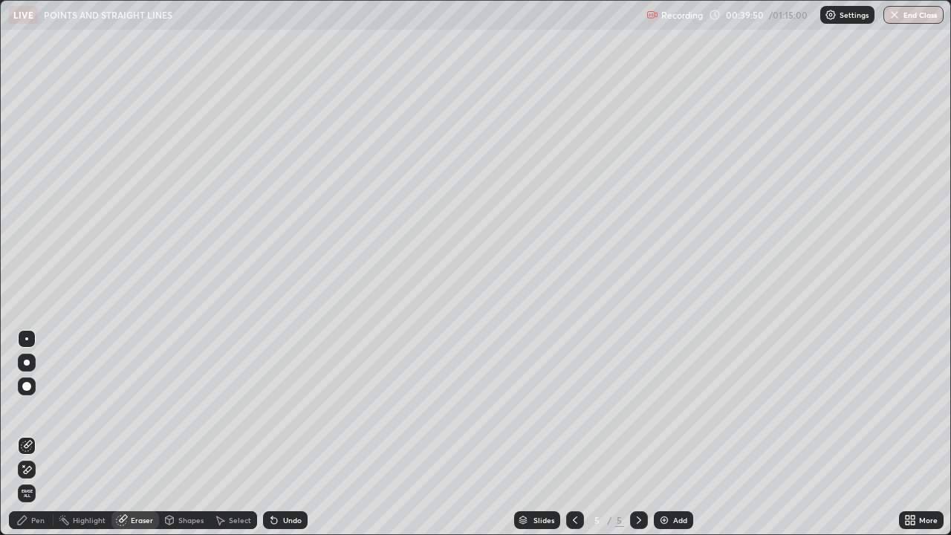
click at [36, 434] on div "Pen" at bounding box center [37, 519] width 13 height 7
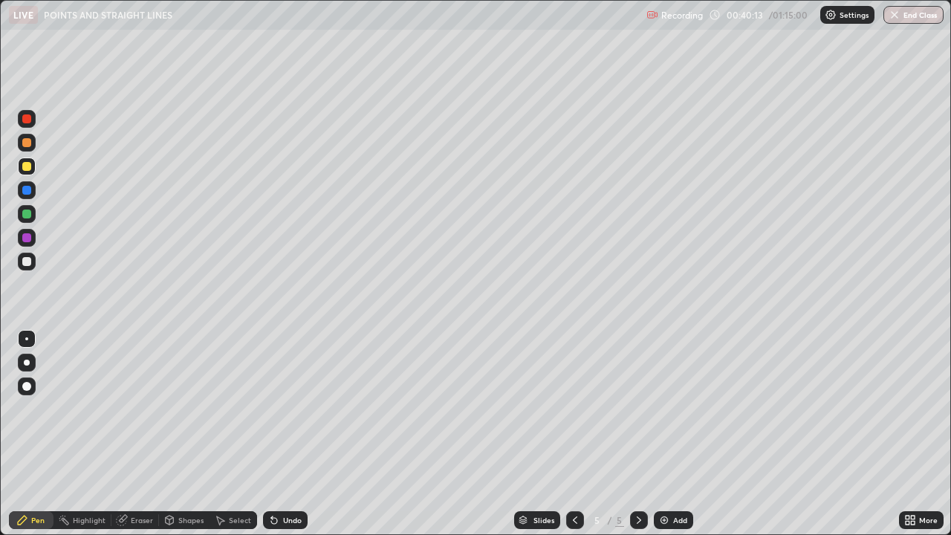
click at [27, 239] on div at bounding box center [26, 237] width 9 height 9
click at [759, 434] on div "Slides 5 / 5 Add" at bounding box center [603, 520] width 591 height 30
click at [25, 184] on div at bounding box center [27, 190] width 18 height 18
click at [666, 434] on img at bounding box center [664, 520] width 12 height 12
click at [27, 167] on div at bounding box center [26, 166] width 9 height 9
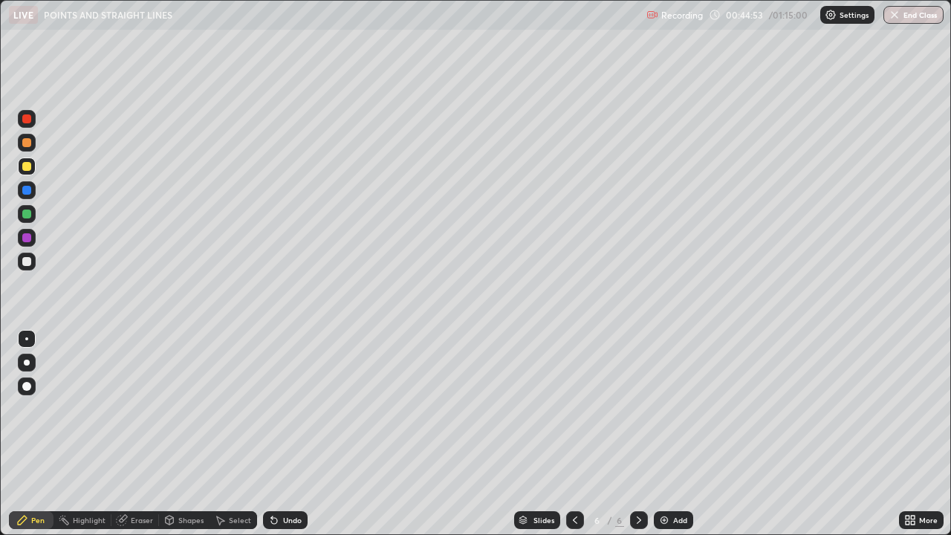
click at [29, 264] on div at bounding box center [26, 261] width 9 height 9
click at [27, 170] on div at bounding box center [26, 166] width 9 height 9
click at [25, 260] on div at bounding box center [26, 261] width 9 height 9
click at [27, 237] on div at bounding box center [26, 237] width 9 height 9
click at [27, 261] on div at bounding box center [26, 261] width 9 height 9
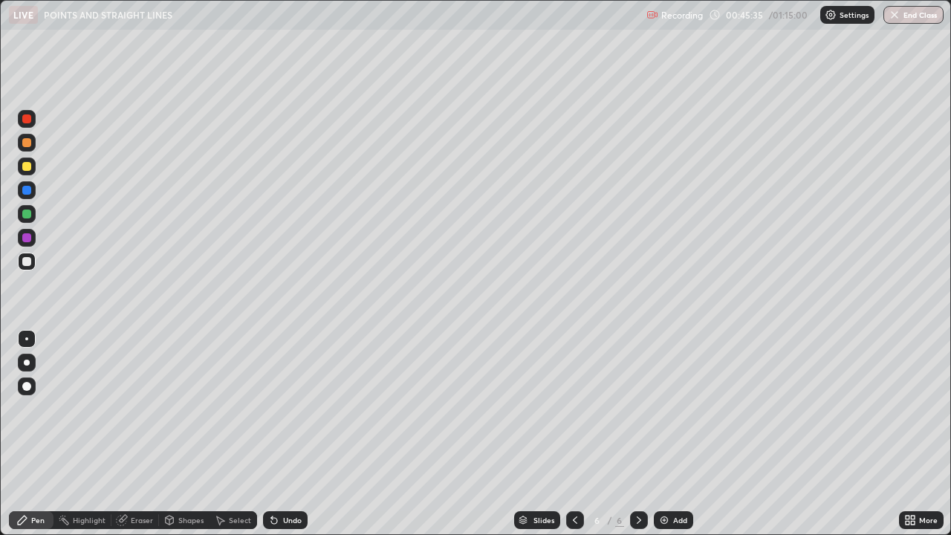
click at [27, 216] on div at bounding box center [26, 213] width 9 height 9
click at [22, 265] on div at bounding box center [27, 262] width 18 height 18
click at [25, 263] on div at bounding box center [26, 261] width 9 height 9
click at [27, 170] on div at bounding box center [26, 166] width 9 height 9
click at [30, 120] on div at bounding box center [26, 118] width 9 height 9
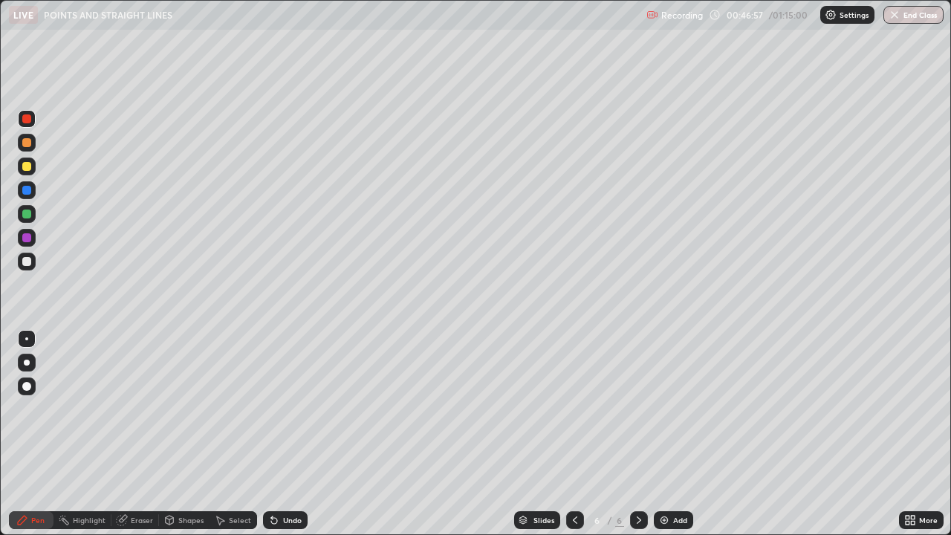
click at [30, 264] on div at bounding box center [26, 261] width 9 height 9
click at [27, 168] on div at bounding box center [26, 166] width 9 height 9
click at [25, 239] on div at bounding box center [26, 237] width 9 height 9
click at [27, 268] on div at bounding box center [27, 262] width 18 height 18
click at [27, 263] on div at bounding box center [26, 261] width 9 height 9
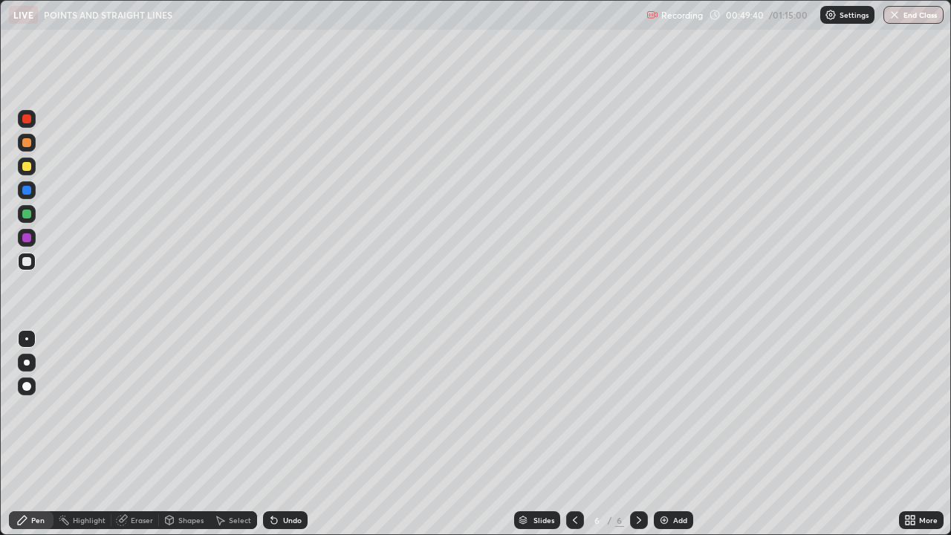
click at [23, 264] on div at bounding box center [26, 261] width 9 height 9
click at [668, 434] on img at bounding box center [664, 520] width 12 height 12
click at [25, 168] on div at bounding box center [26, 166] width 9 height 9
click at [28, 264] on div at bounding box center [26, 261] width 9 height 9
click at [27, 240] on div at bounding box center [26, 237] width 9 height 9
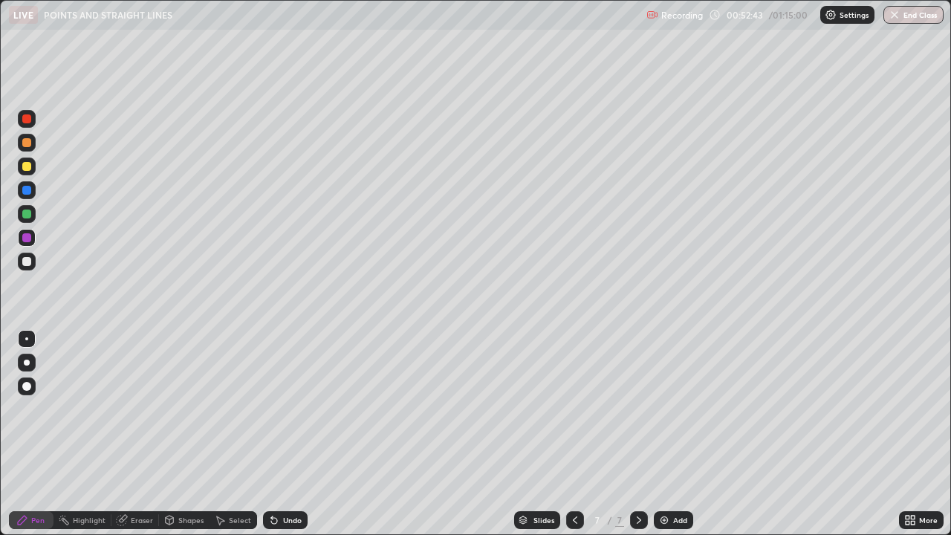
click at [27, 263] on div at bounding box center [26, 261] width 9 height 9
click at [42, 319] on div "Erase all" at bounding box center [27, 267] width 36 height 475
click at [137, 434] on div "Eraser" at bounding box center [142, 519] width 22 height 7
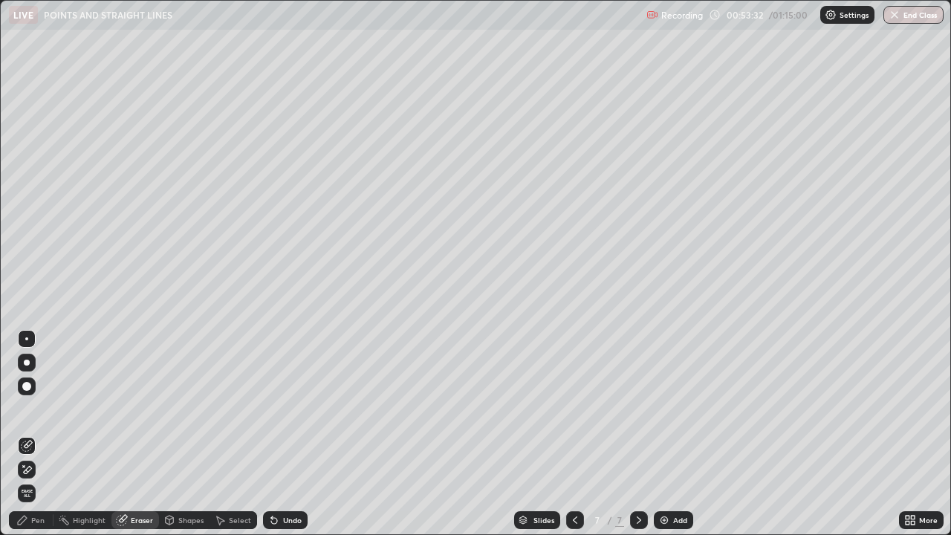
click at [38, 434] on div "Pen" at bounding box center [37, 519] width 13 height 7
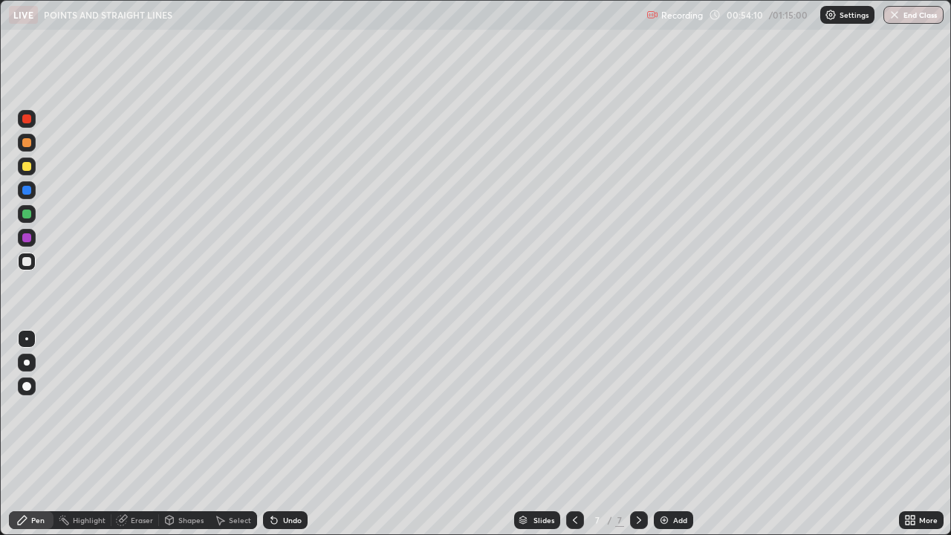
click at [27, 167] on div at bounding box center [26, 166] width 9 height 9
click at [27, 237] on div at bounding box center [26, 237] width 9 height 9
click at [33, 266] on div at bounding box center [27, 262] width 18 height 18
click at [27, 167] on div at bounding box center [26, 166] width 9 height 9
click at [663, 434] on img at bounding box center [664, 520] width 12 height 12
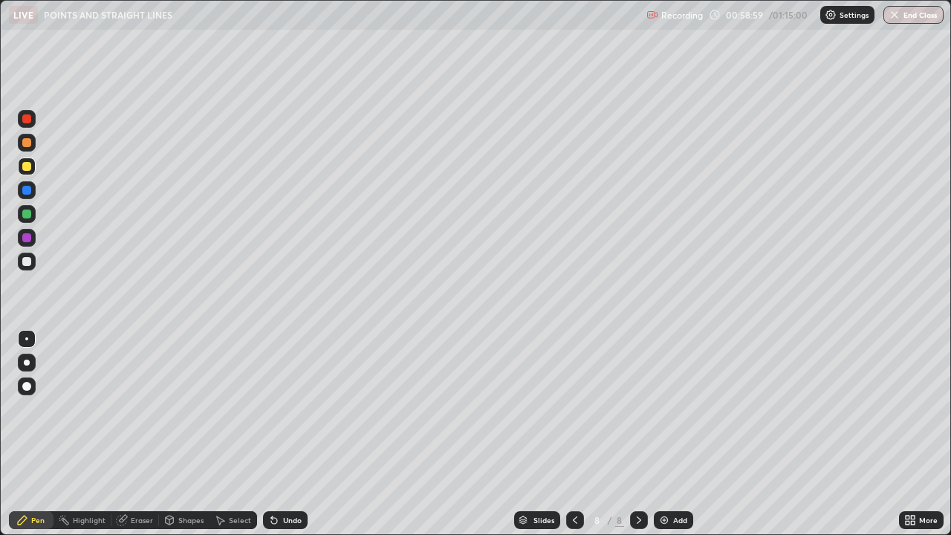
click at [26, 263] on div at bounding box center [26, 261] width 9 height 9
click at [673, 434] on div "Add" at bounding box center [680, 519] width 14 height 7
click at [27, 238] on div at bounding box center [26, 237] width 9 height 9
click at [27, 264] on div at bounding box center [26, 261] width 9 height 9
click at [24, 172] on div at bounding box center [27, 166] width 18 height 18
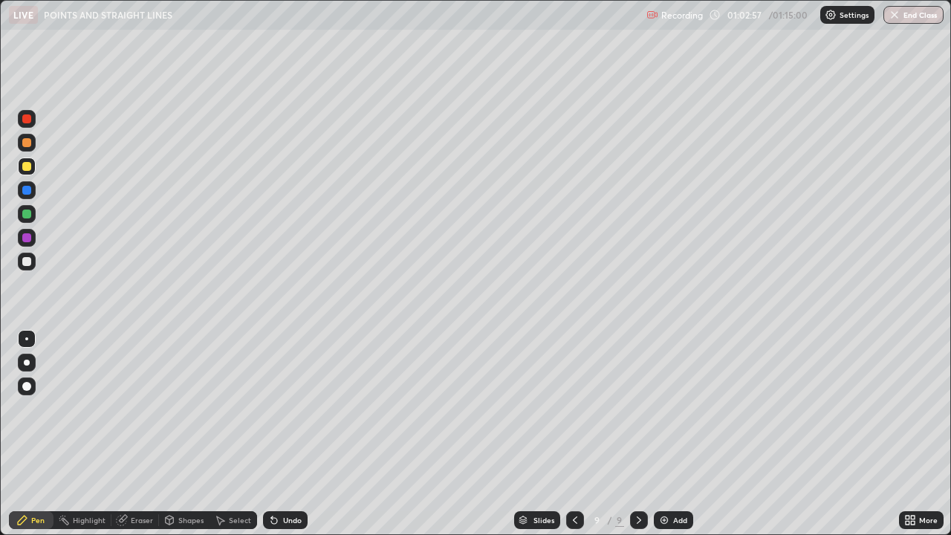
click at [293, 434] on div "Undo" at bounding box center [292, 519] width 19 height 7
click at [293, 434] on div "Undo" at bounding box center [285, 520] width 45 height 18
click at [291, 434] on div "Undo" at bounding box center [292, 519] width 19 height 7
click at [27, 262] on div at bounding box center [26, 261] width 9 height 9
click at [27, 170] on div at bounding box center [26, 166] width 9 height 9
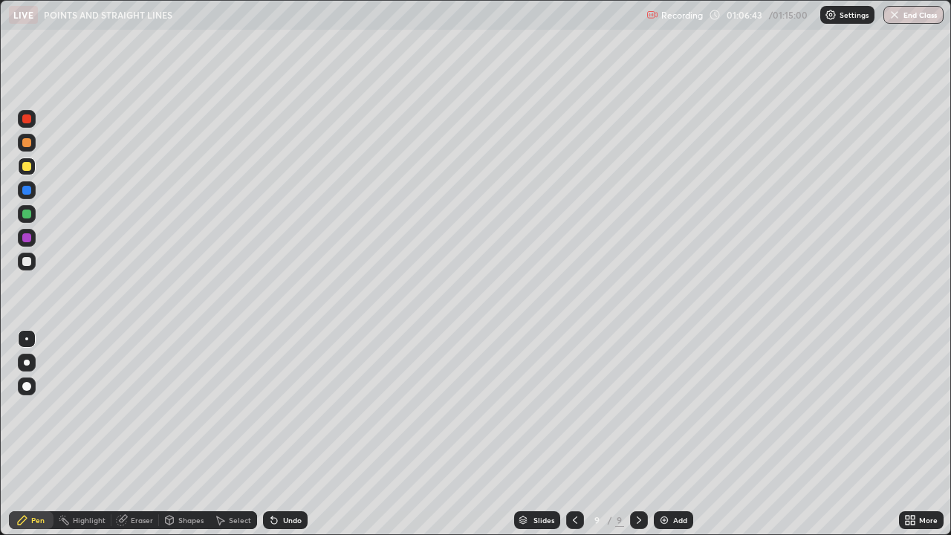
click at [658, 434] on img at bounding box center [664, 520] width 12 height 12
click at [28, 146] on div at bounding box center [26, 142] width 9 height 9
click at [26, 240] on div at bounding box center [26, 237] width 9 height 9
click at [27, 164] on div at bounding box center [26, 166] width 9 height 9
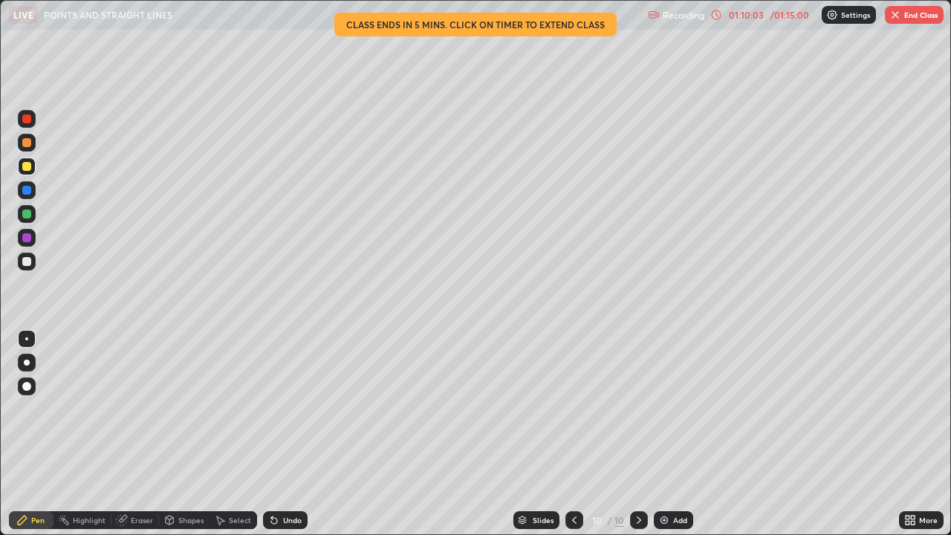
click at [27, 262] on div at bounding box center [26, 261] width 9 height 9
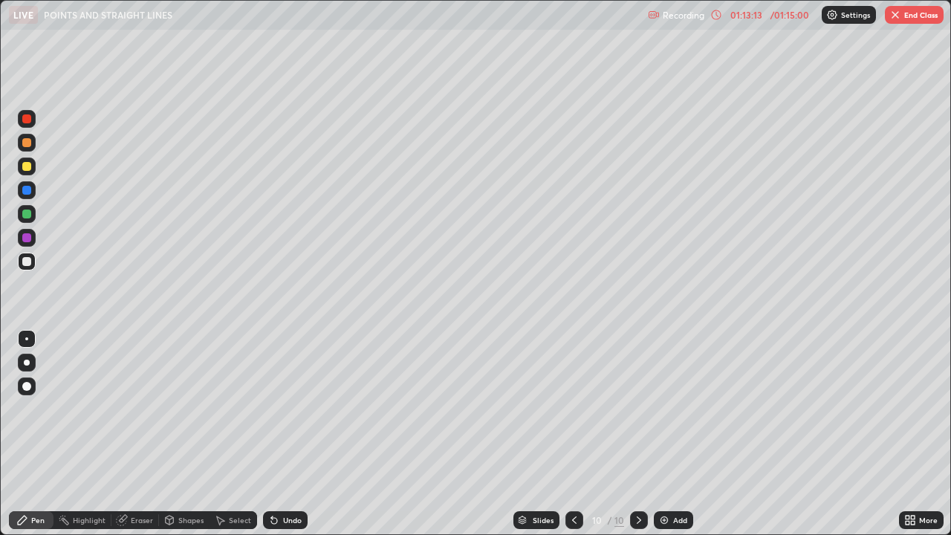
click at [133, 434] on div "Eraser" at bounding box center [142, 519] width 22 height 7
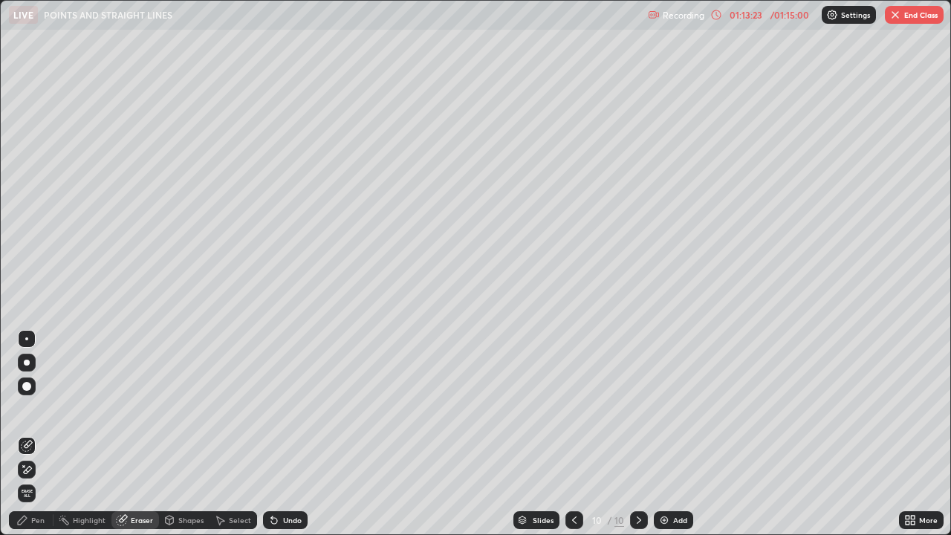
click at [33, 434] on div "Pen" at bounding box center [37, 519] width 13 height 7
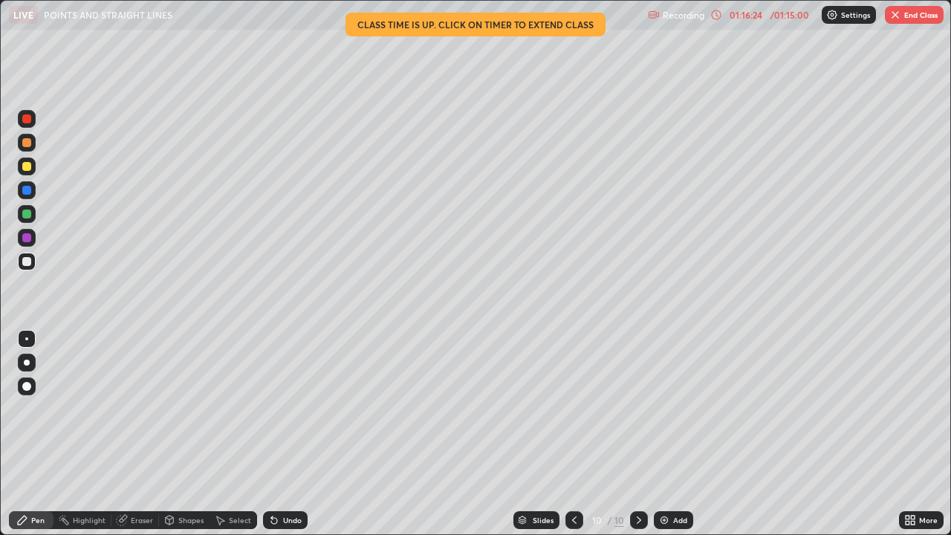
click at [897, 19] on img "button" at bounding box center [895, 15] width 12 height 12
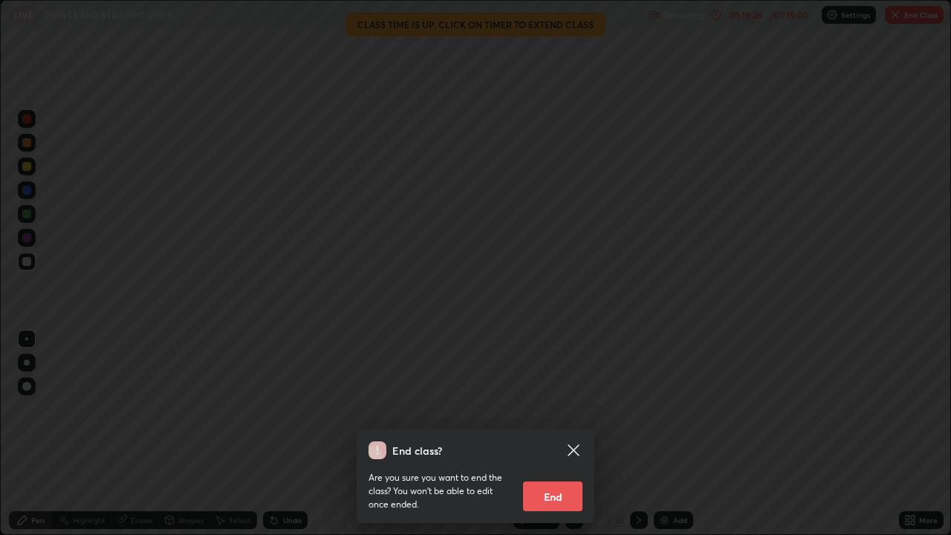
click at [569, 434] on button "End" at bounding box center [552, 496] width 59 height 30
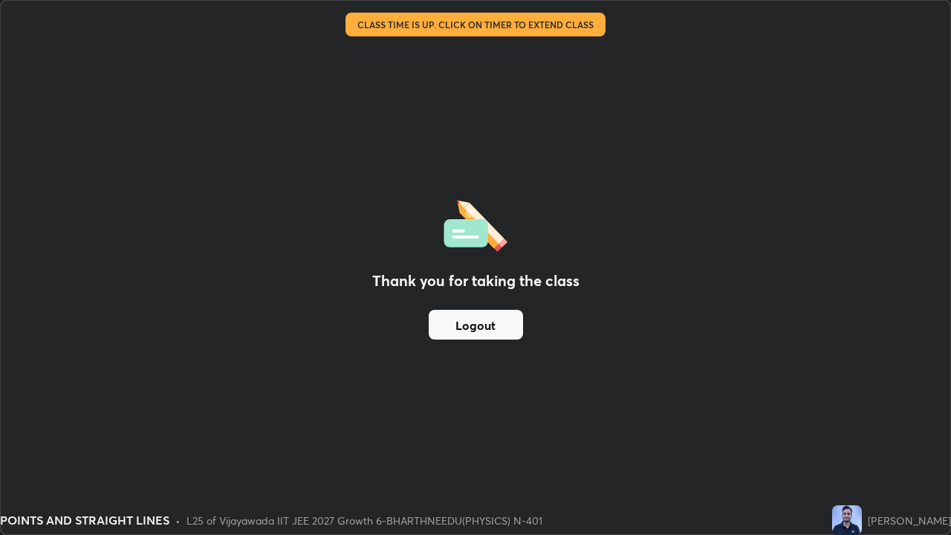
click at [484, 326] on button "Logout" at bounding box center [476, 325] width 94 height 30
